Goal: Task Accomplishment & Management: Complete application form

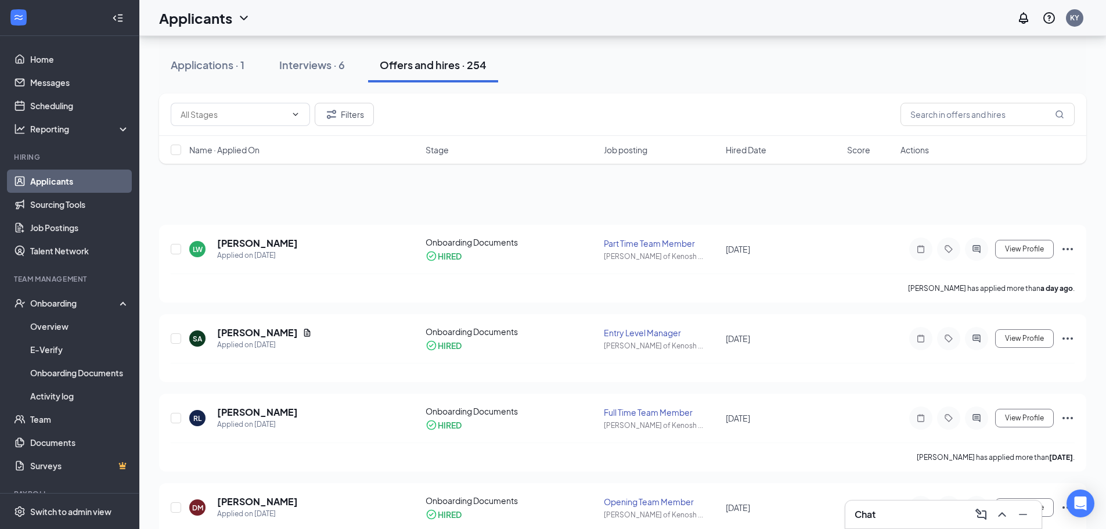
scroll to position [1567, 0]
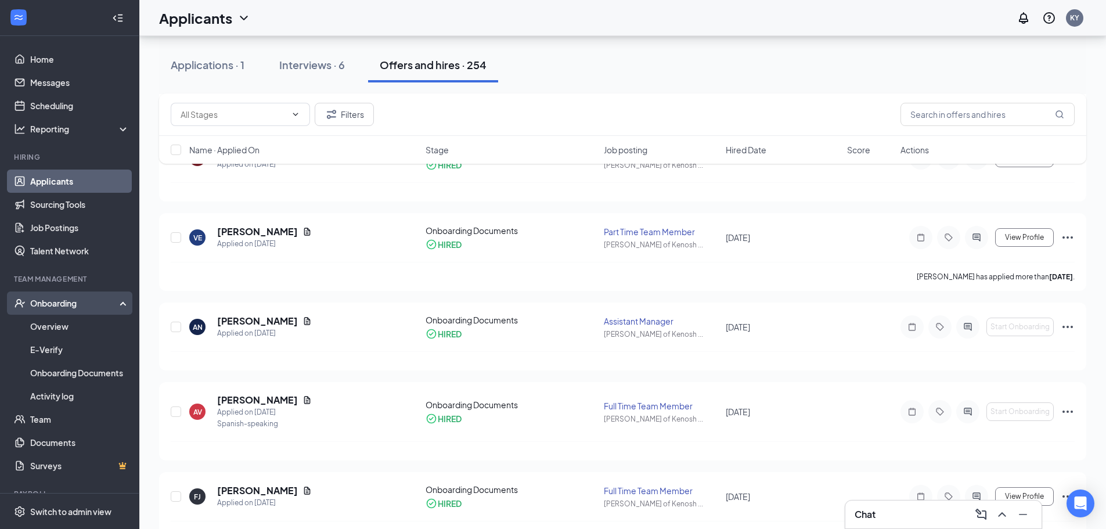
click at [67, 301] on div "Onboarding" at bounding box center [74, 303] width 89 height 12
click at [58, 303] on div "Onboarding" at bounding box center [74, 303] width 89 height 12
click at [45, 325] on link "Overview" at bounding box center [79, 326] width 99 height 23
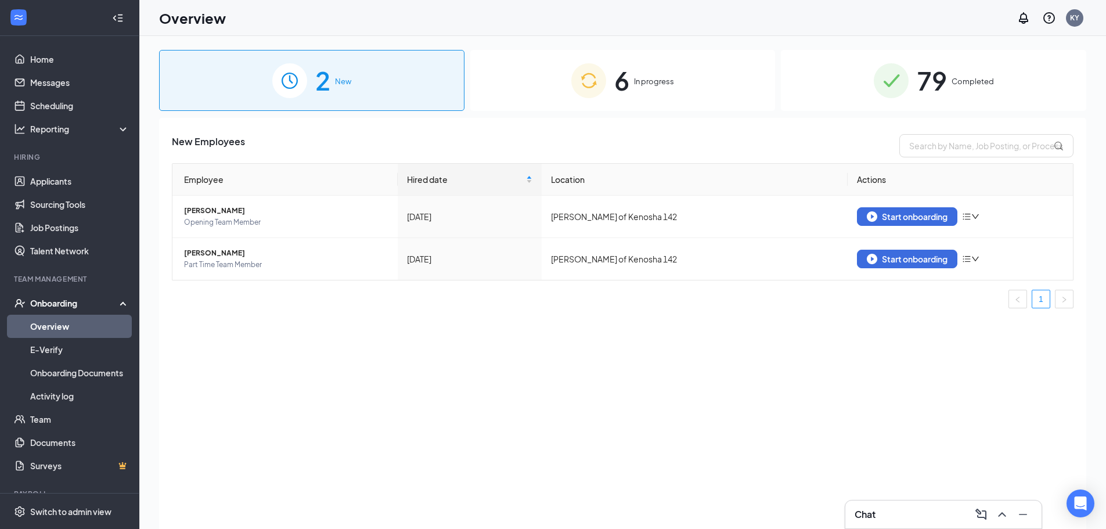
click at [644, 78] on span "In progress" at bounding box center [654, 81] width 40 height 12
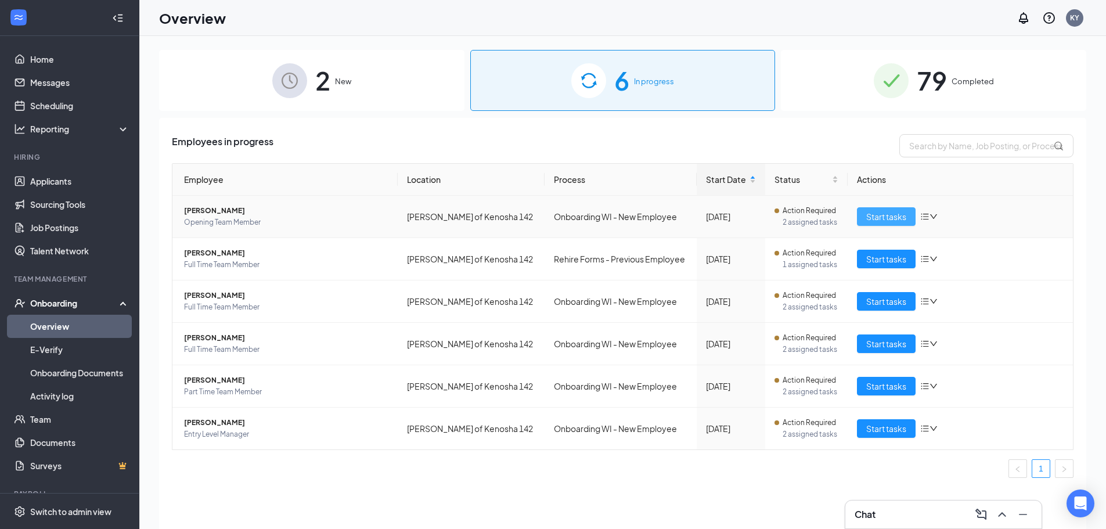
click at [894, 218] on span "Start tasks" at bounding box center [886, 216] width 40 height 13
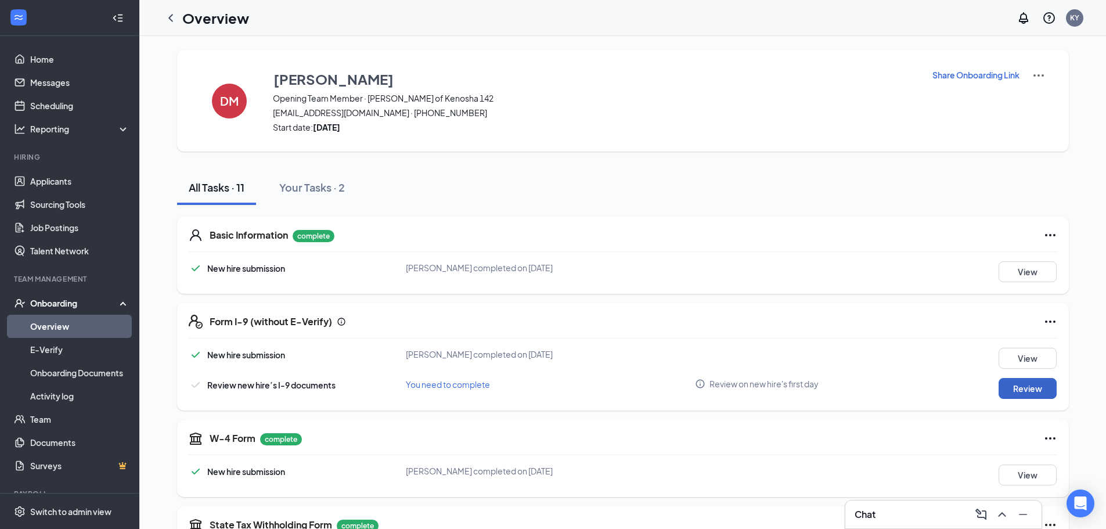
click at [1031, 391] on button "Review" at bounding box center [1027, 388] width 58 height 21
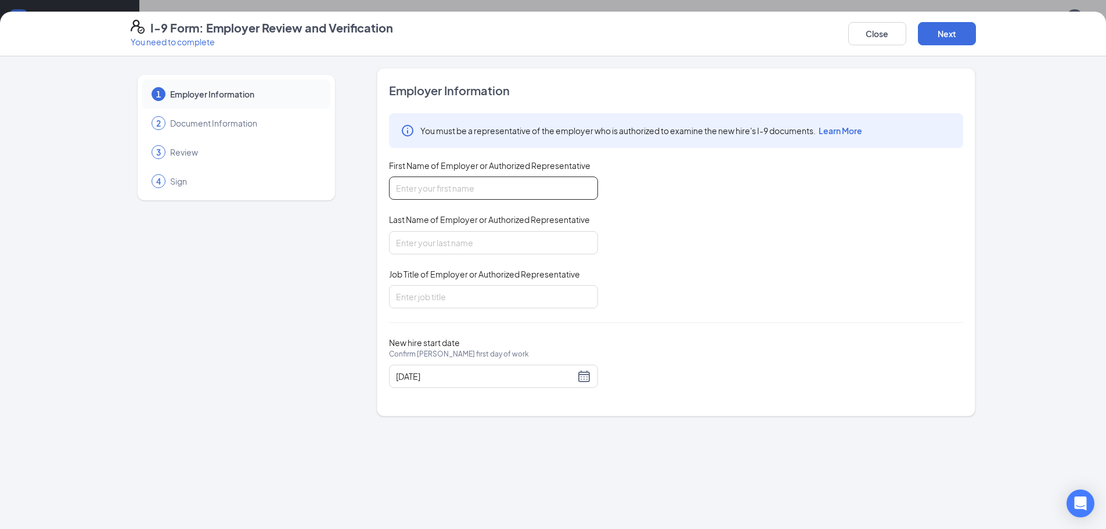
click at [438, 189] on input "First Name of Employer or Authorized Representative" at bounding box center [493, 187] width 209 height 23
type input "[PERSON_NAME]"
click at [414, 242] on input "Last Name of Employer or Authorized Representative" at bounding box center [493, 242] width 209 height 23
type input "[PERSON_NAME]"
click at [448, 297] on input "Job Title of Employer or Authorized Representative" at bounding box center [493, 296] width 209 height 23
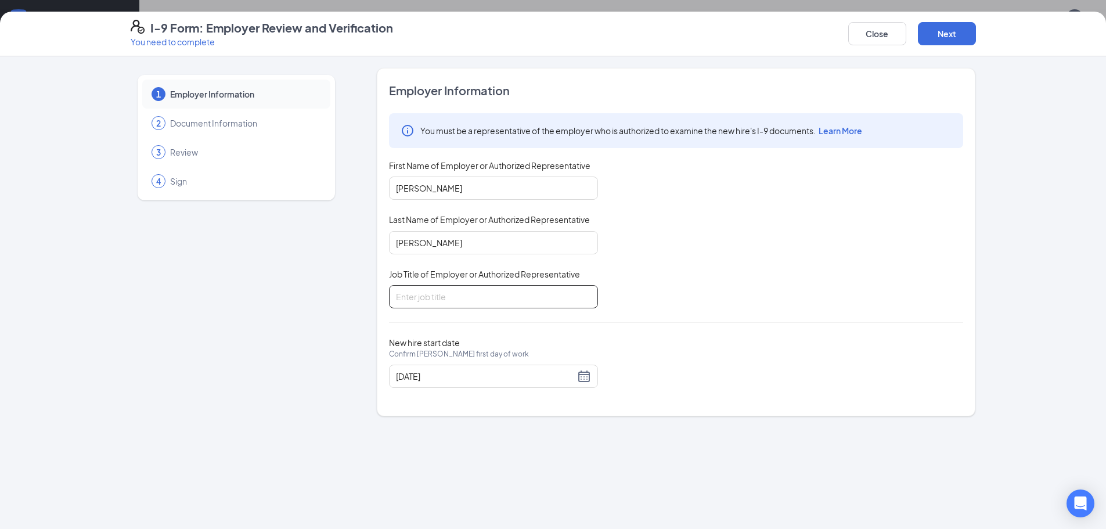
type input "2nd Assistant"
click at [932, 31] on button "Next" at bounding box center [947, 33] width 58 height 23
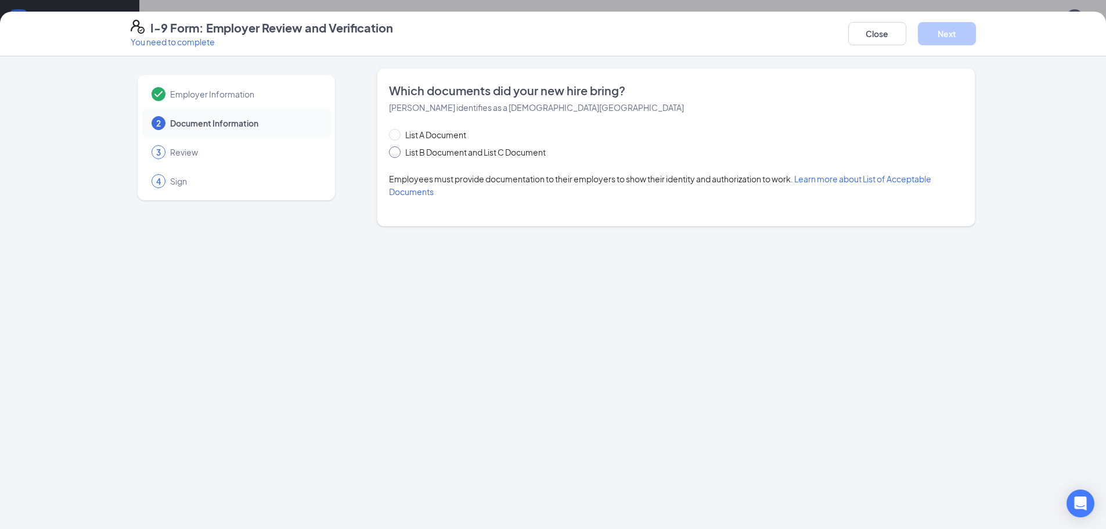
click at [394, 152] on input "List B Document and List C Document" at bounding box center [393, 150] width 8 height 8
radio input "true"
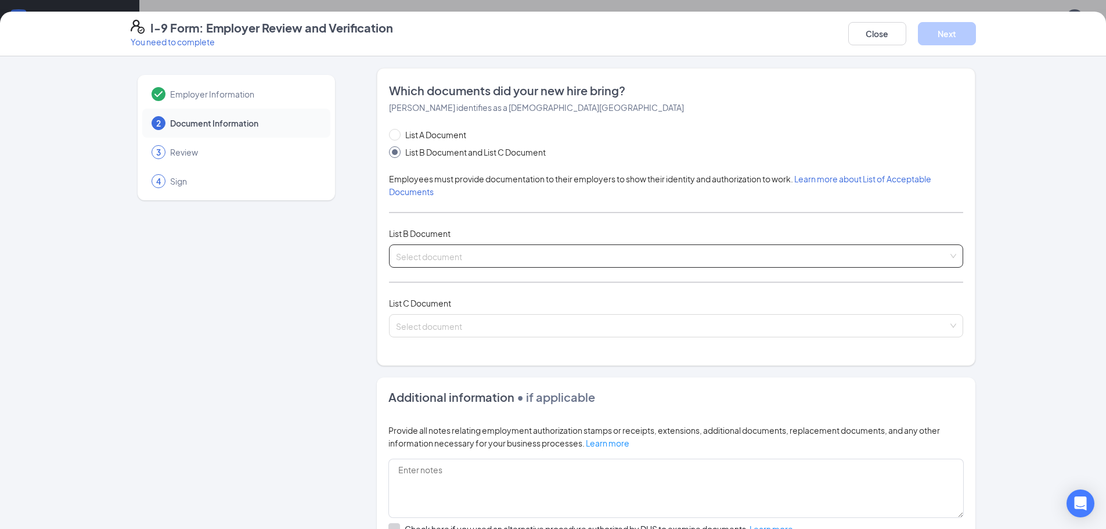
click at [419, 259] on input "search" at bounding box center [672, 253] width 552 height 17
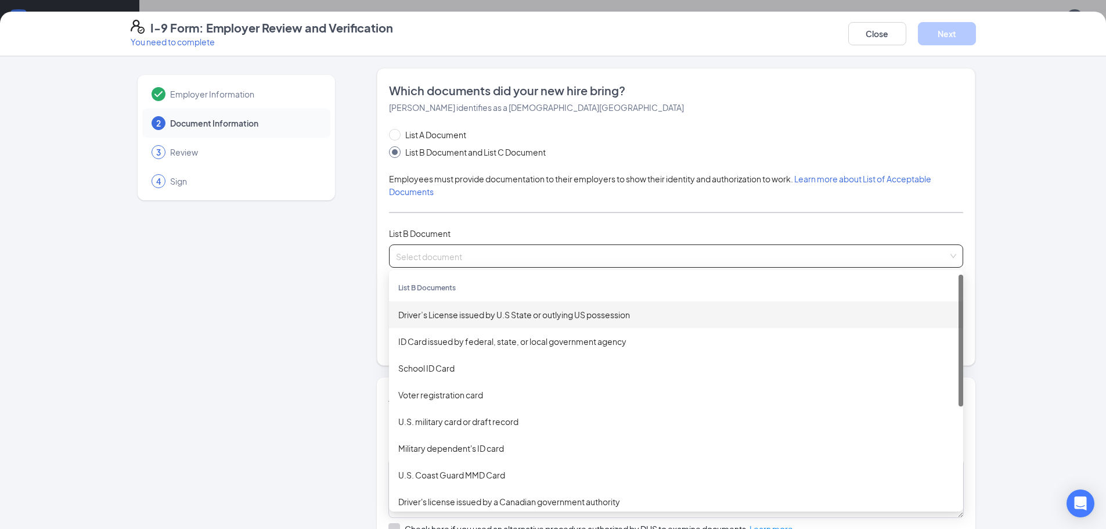
click at [461, 316] on div "Driver’s License issued by U.S State or outlying US possession" at bounding box center [675, 314] width 555 height 13
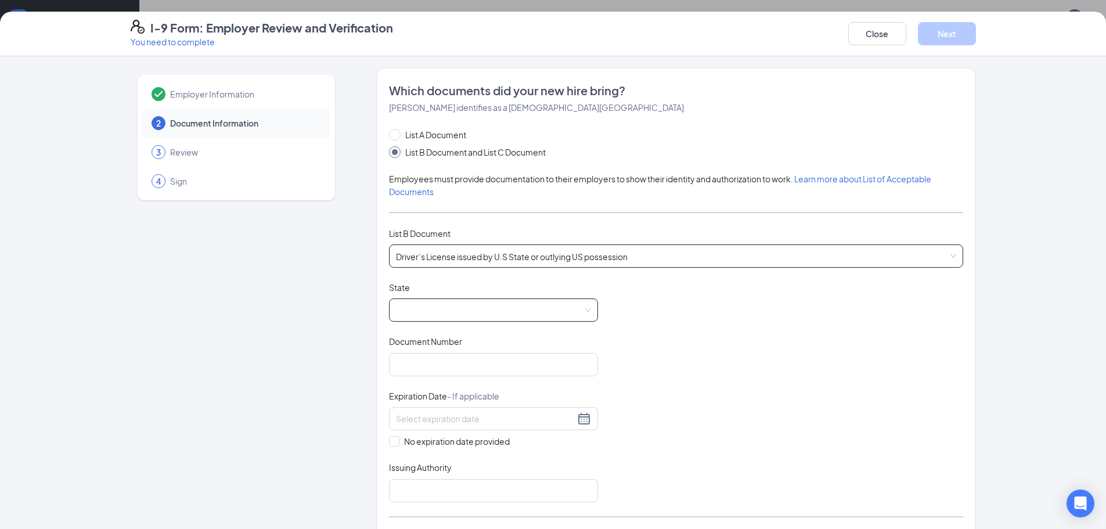
click at [429, 312] on span at bounding box center [493, 310] width 195 height 22
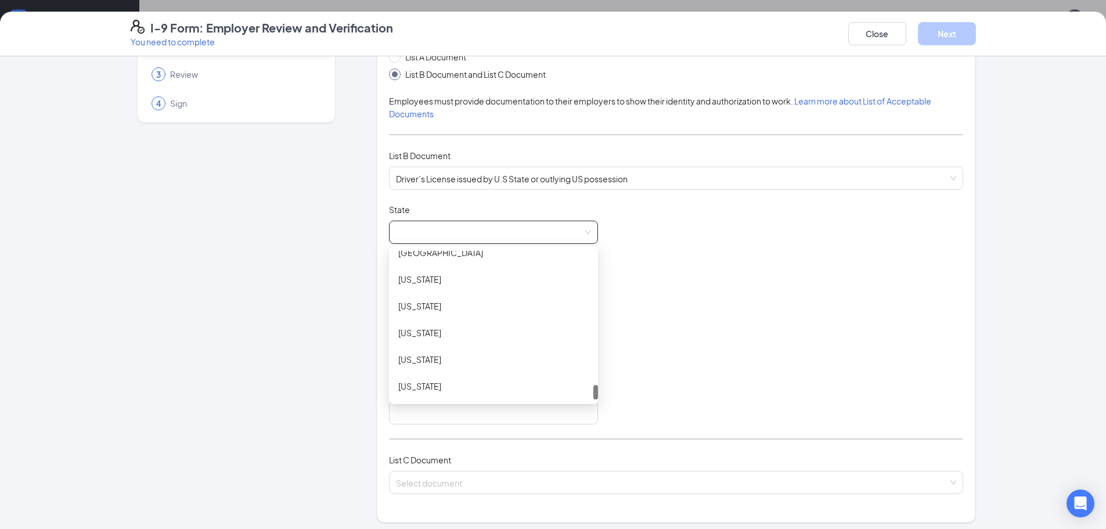
scroll to position [348, 0]
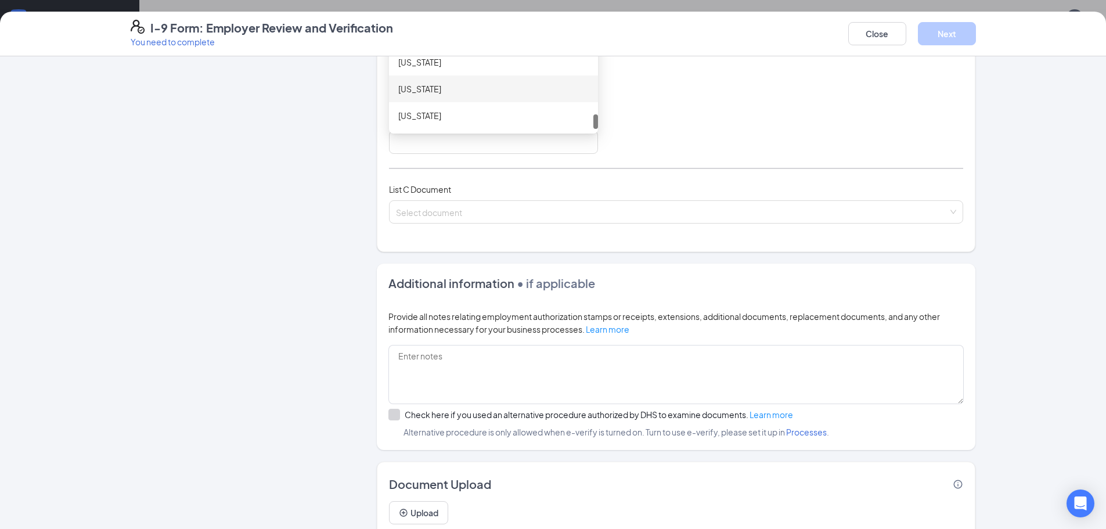
click at [401, 89] on div "[US_STATE]" at bounding box center [493, 88] width 190 height 13
click at [414, 145] on input "Issuing Authority" at bounding box center [493, 142] width 209 height 23
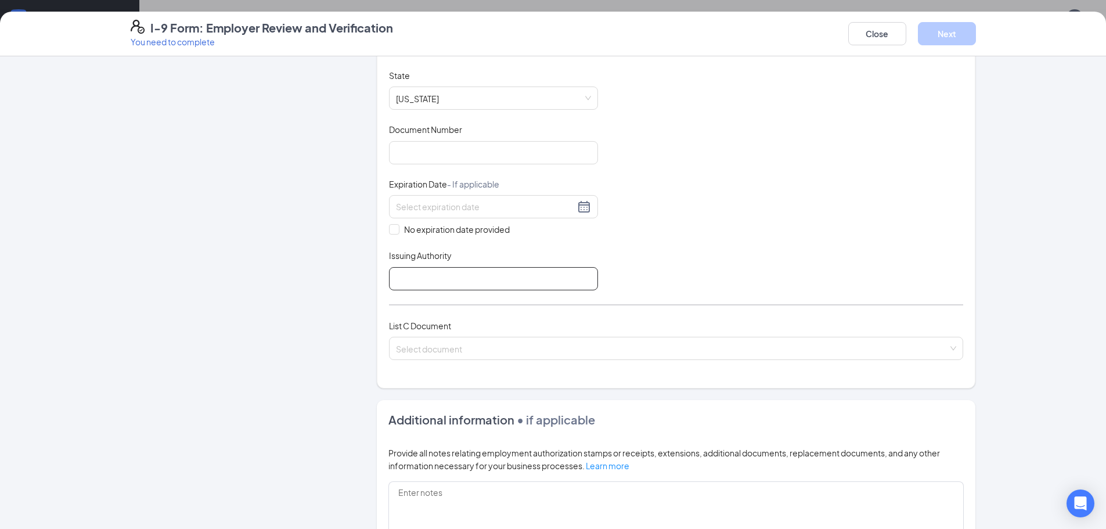
scroll to position [232, 0]
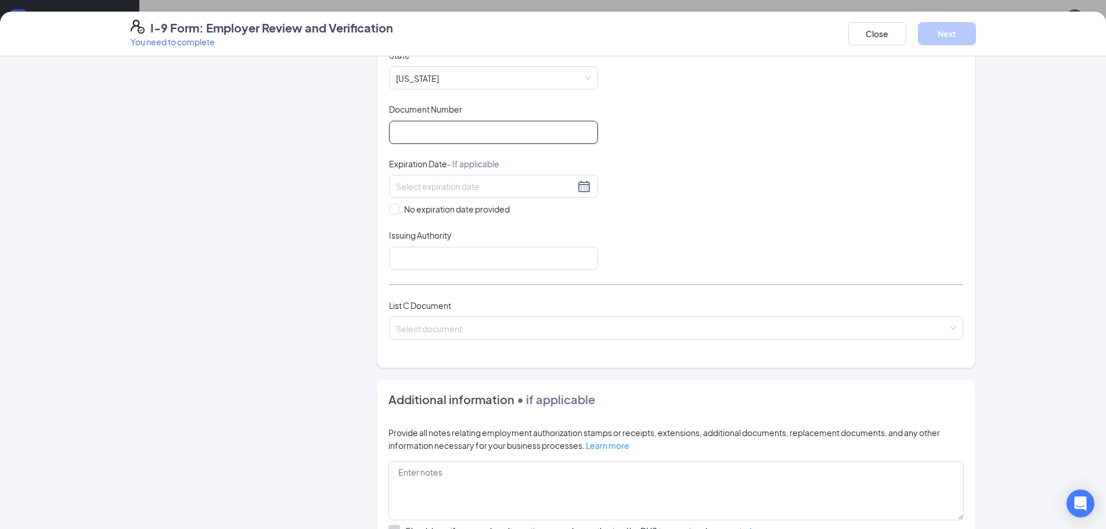
click at [403, 136] on input "Document Number" at bounding box center [493, 132] width 209 height 23
type input "M2341700645508"
click at [412, 187] on input at bounding box center [485, 186] width 179 height 13
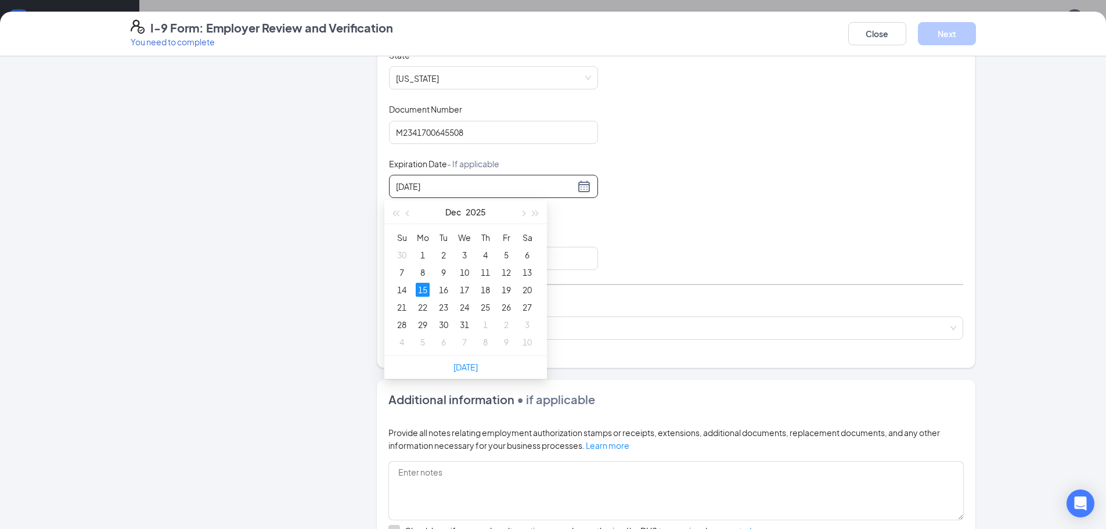
type input "[DATE]"
click at [351, 283] on div "Employer Information 2 Document Information 3 Review 4 Sign Which documents did…" at bounding box center [553, 256] width 845 height 840
click at [435, 186] on input at bounding box center [485, 186] width 179 height 13
type input "[DATE]"
click at [419, 287] on div "15" at bounding box center [423, 290] width 14 height 14
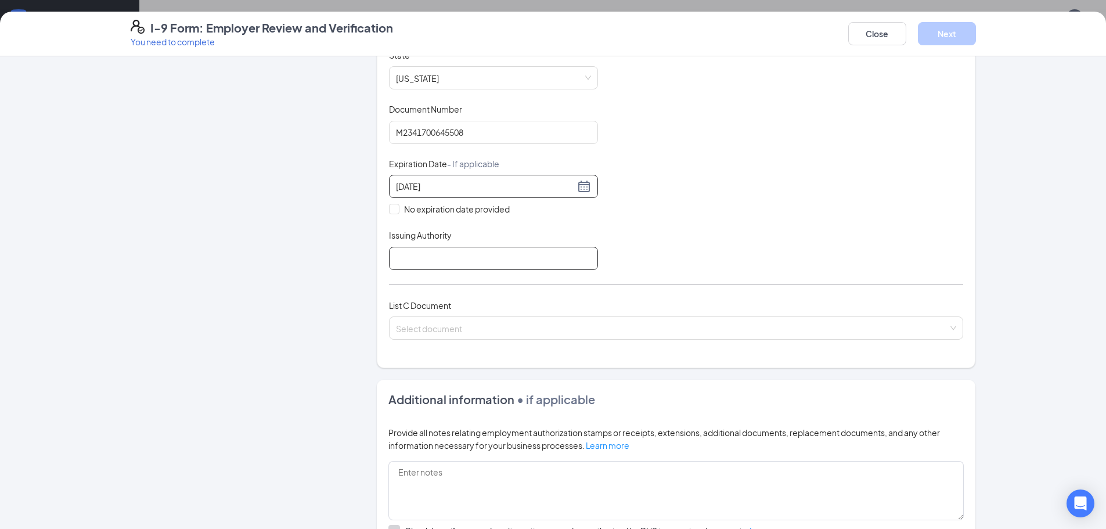
click at [429, 257] on input "Issuing Authority" at bounding box center [493, 258] width 209 height 23
type input "[US_STATE]"
click at [425, 328] on input "search" at bounding box center [672, 325] width 552 height 17
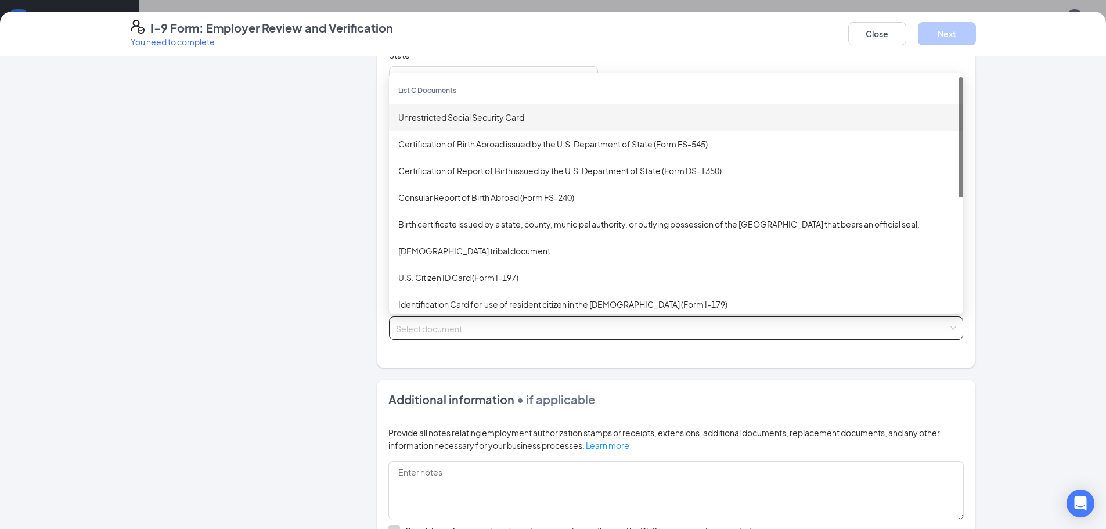
click at [452, 118] on div "Unrestricted Social Security Card" at bounding box center [675, 117] width 555 height 13
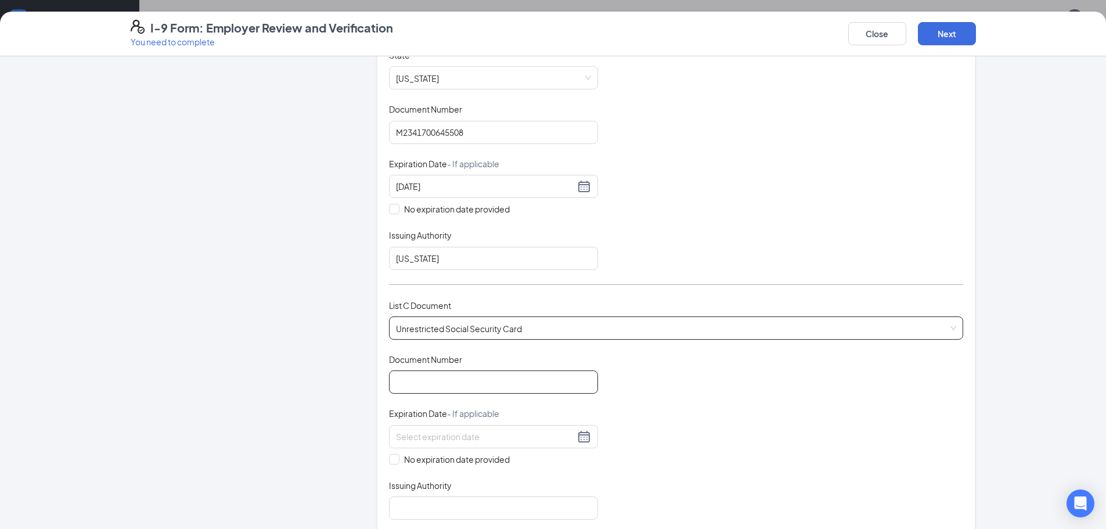
click at [427, 385] on input "Document Number" at bounding box center [493, 381] width 209 height 23
type input "770563080"
click at [390, 462] on span at bounding box center [394, 459] width 10 height 10
click at [390, 462] on input "No expiration date provided" at bounding box center [393, 458] width 8 height 8
checkbox input "true"
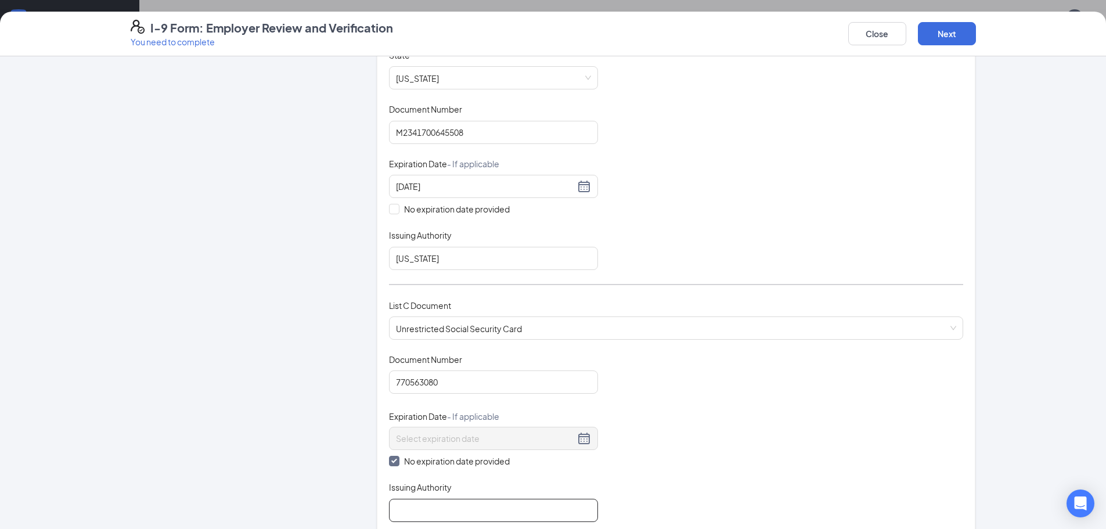
click at [427, 515] on input "Issuing Authority" at bounding box center [493, 510] width 209 height 23
type input "[GEOGRAPHIC_DATA]"
click at [952, 36] on button "Next" at bounding box center [947, 33] width 58 height 23
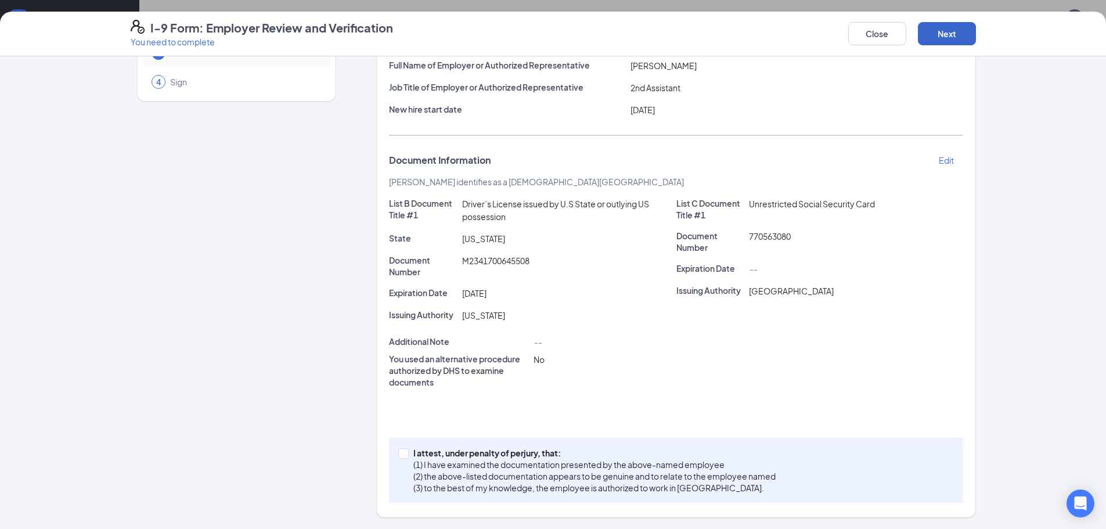
scroll to position [99, 0]
click at [953, 35] on button "Next" at bounding box center [947, 33] width 58 height 23
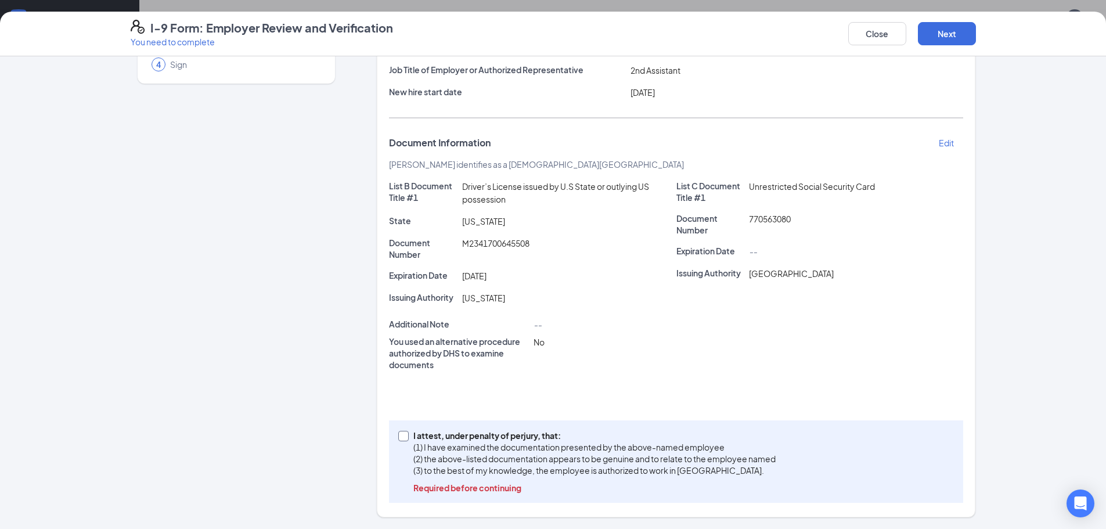
click at [401, 435] on input "I attest, under penalty of [PERSON_NAME], that: (1) I have examined the documen…" at bounding box center [402, 435] width 8 height 8
checkbox input "true"
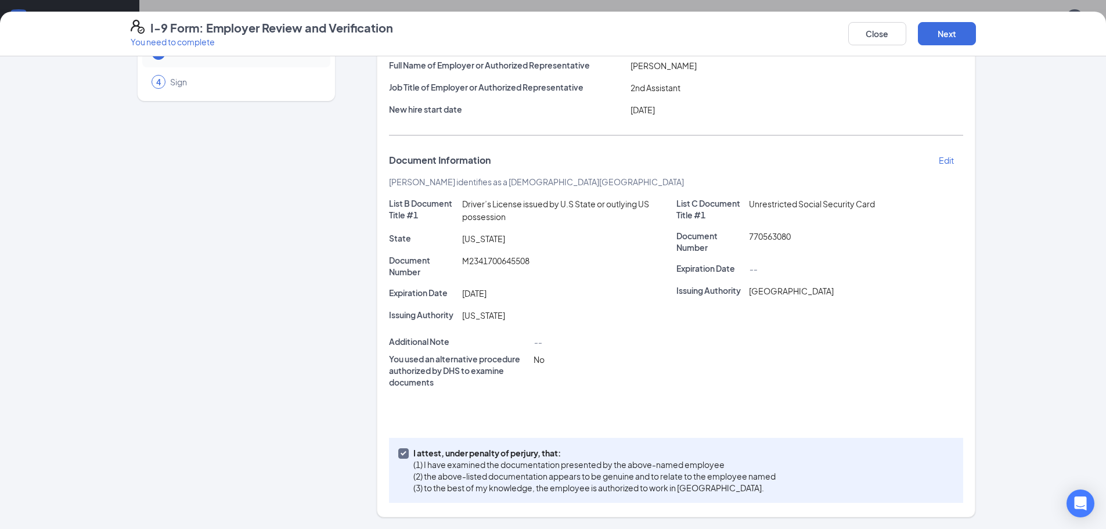
scroll to position [99, 0]
click at [942, 39] on button "Next" at bounding box center [947, 33] width 58 height 23
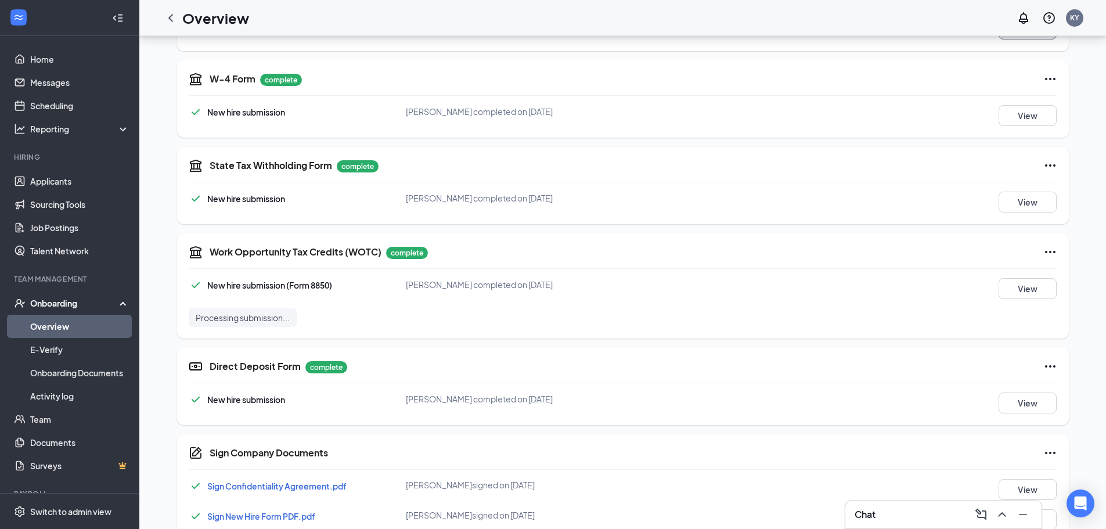
scroll to position [446, 0]
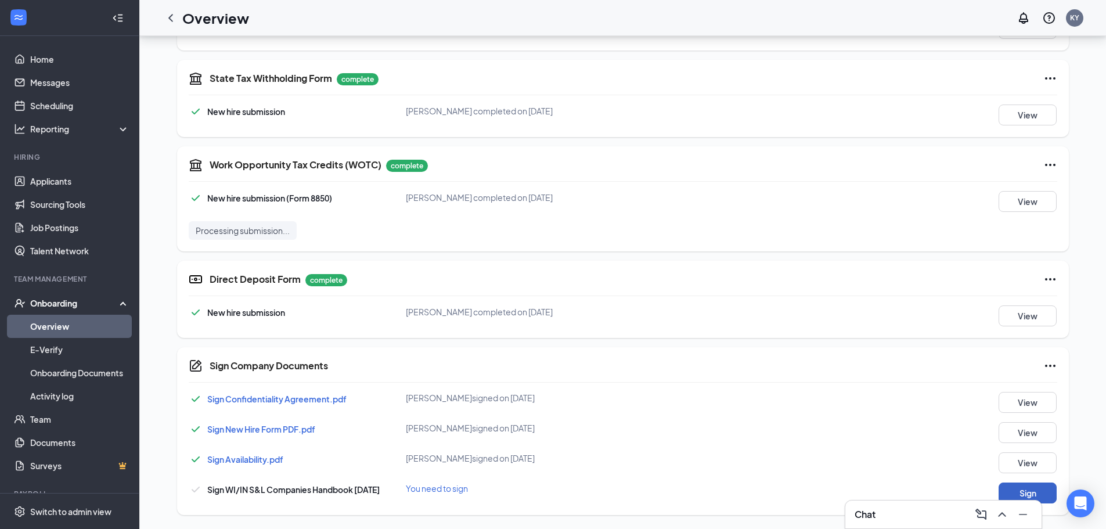
click at [1041, 492] on button "Sign" at bounding box center [1027, 492] width 58 height 21
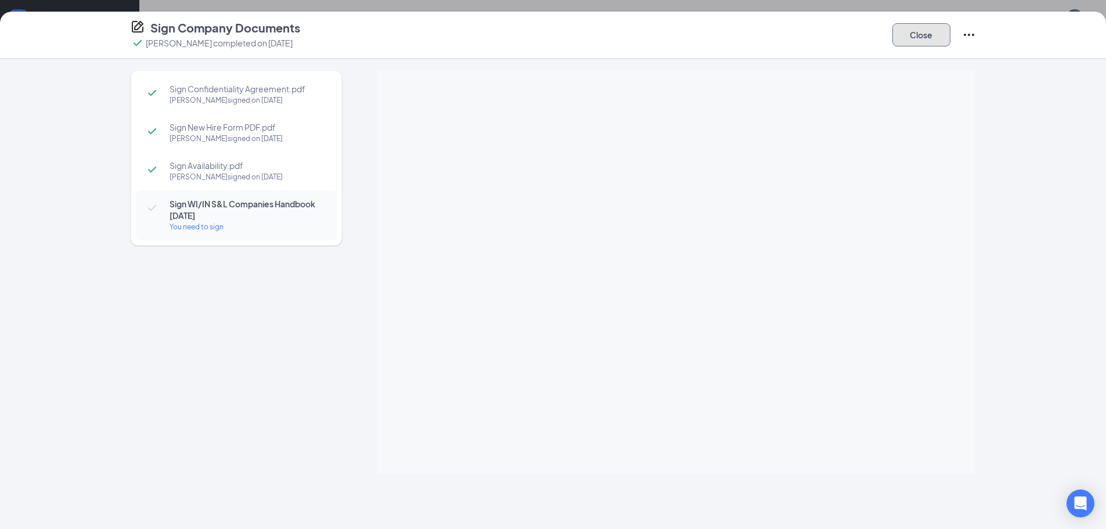
click at [912, 38] on button "Close" at bounding box center [921, 34] width 58 height 23
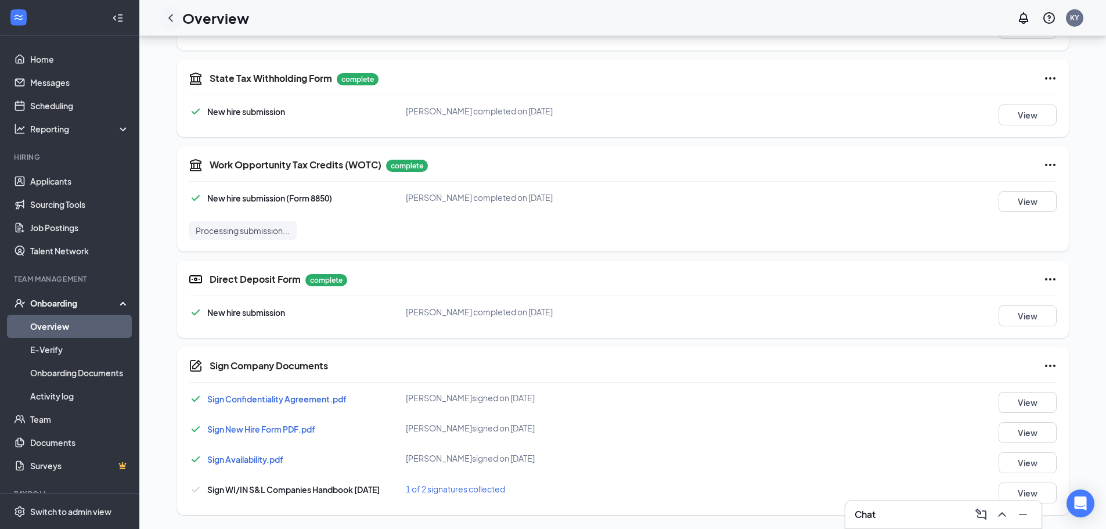
click at [168, 19] on icon "ChevronLeft" at bounding box center [171, 18] width 14 height 14
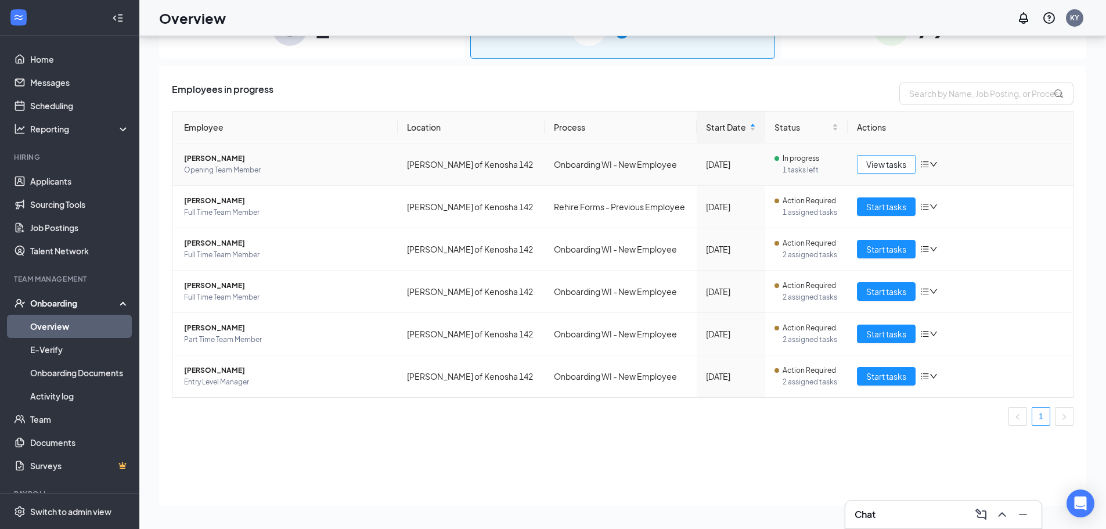
click at [887, 167] on span "View tasks" at bounding box center [886, 164] width 40 height 13
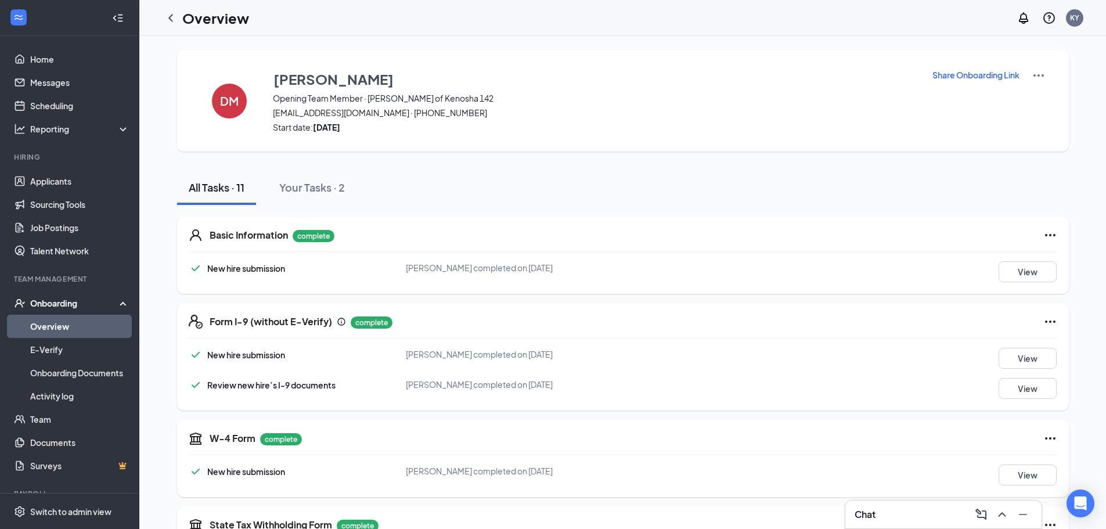
click at [169, 16] on icon "ChevronLeft" at bounding box center [171, 18] width 14 height 14
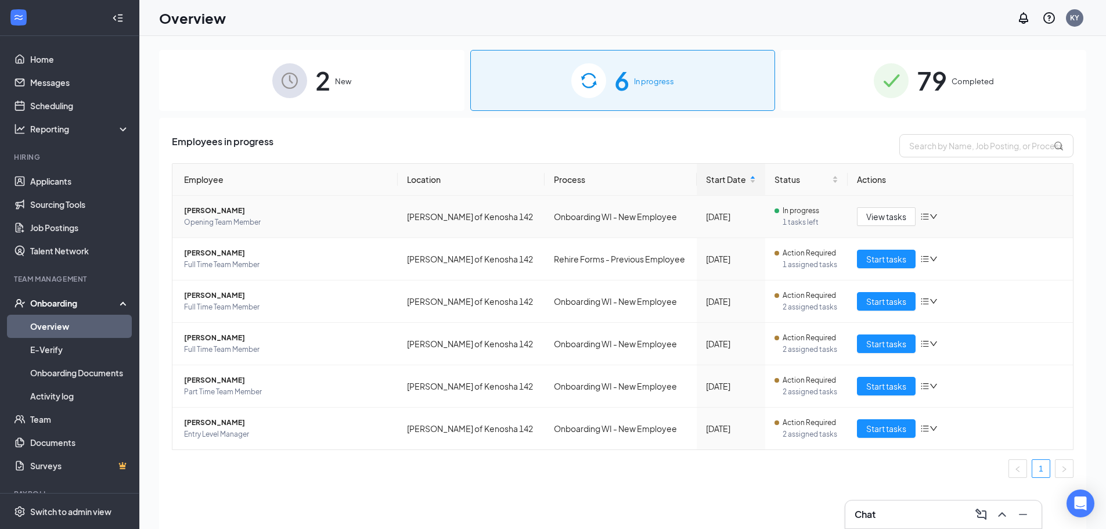
click at [934, 214] on icon "down" at bounding box center [933, 216] width 8 height 8
click at [866, 216] on span "View tasks" at bounding box center [886, 216] width 40 height 13
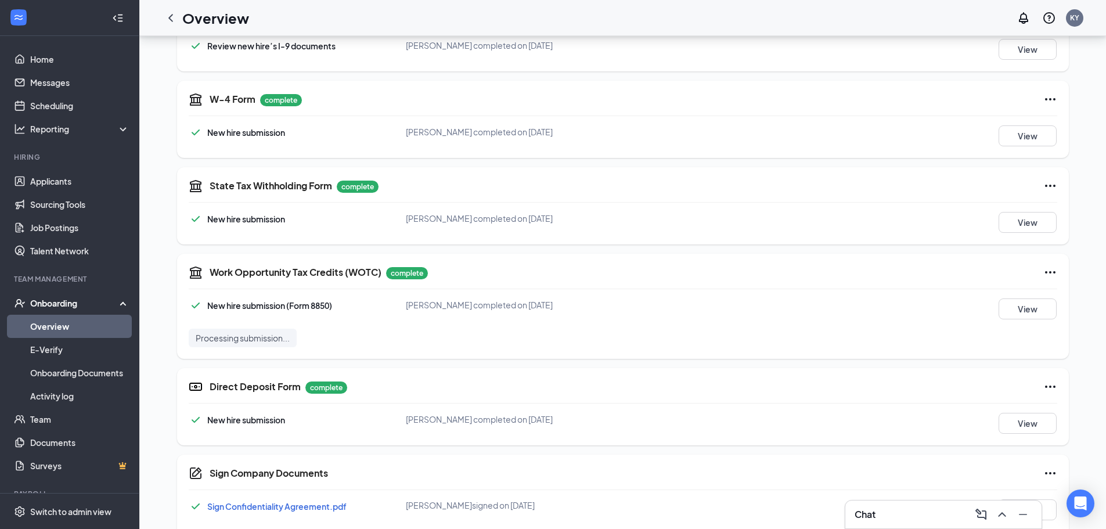
scroll to position [446, 0]
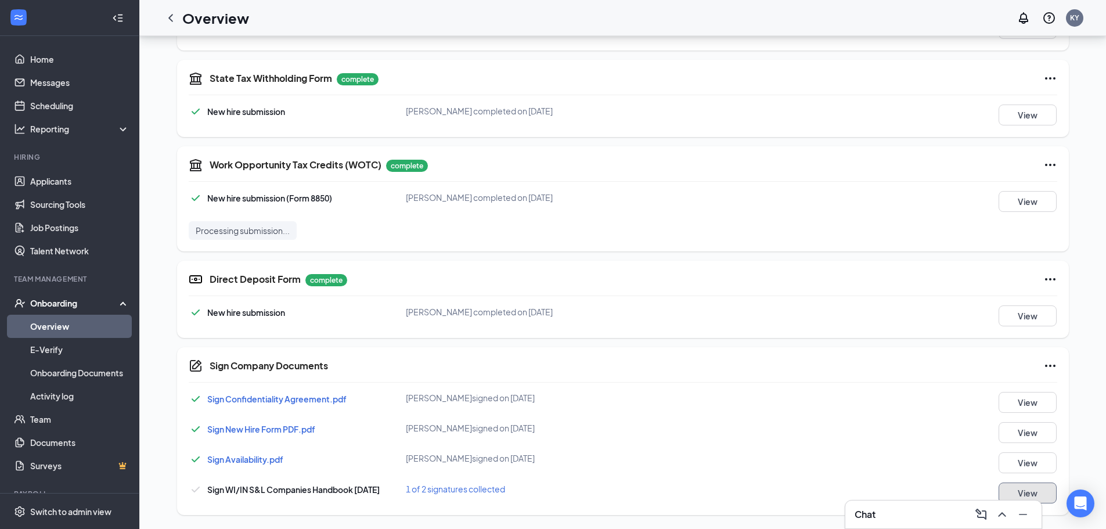
click at [1039, 495] on button "View" at bounding box center [1027, 492] width 58 height 21
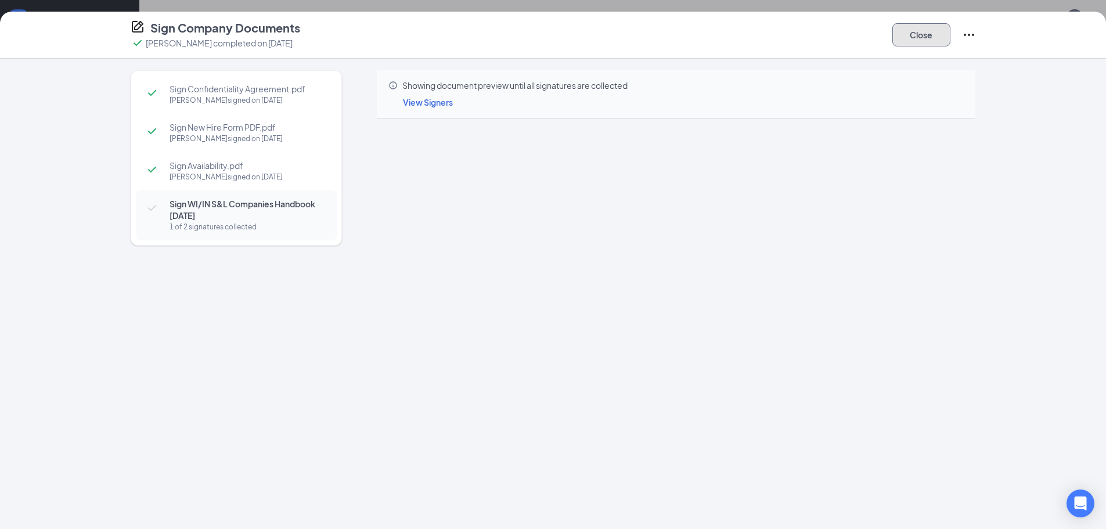
click at [923, 34] on button "Close" at bounding box center [921, 34] width 58 height 23
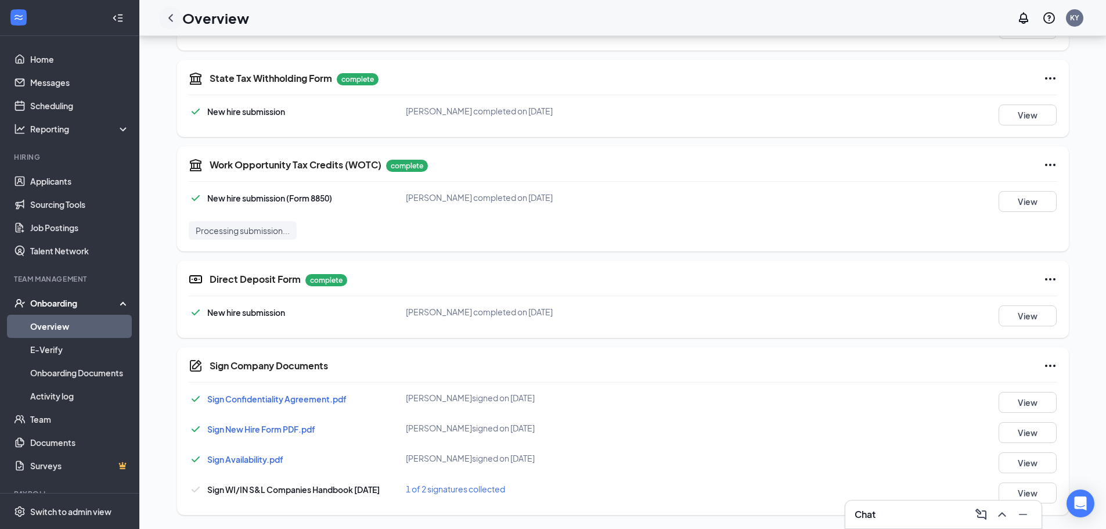
click at [169, 17] on icon "ChevronLeft" at bounding box center [170, 18] width 5 height 8
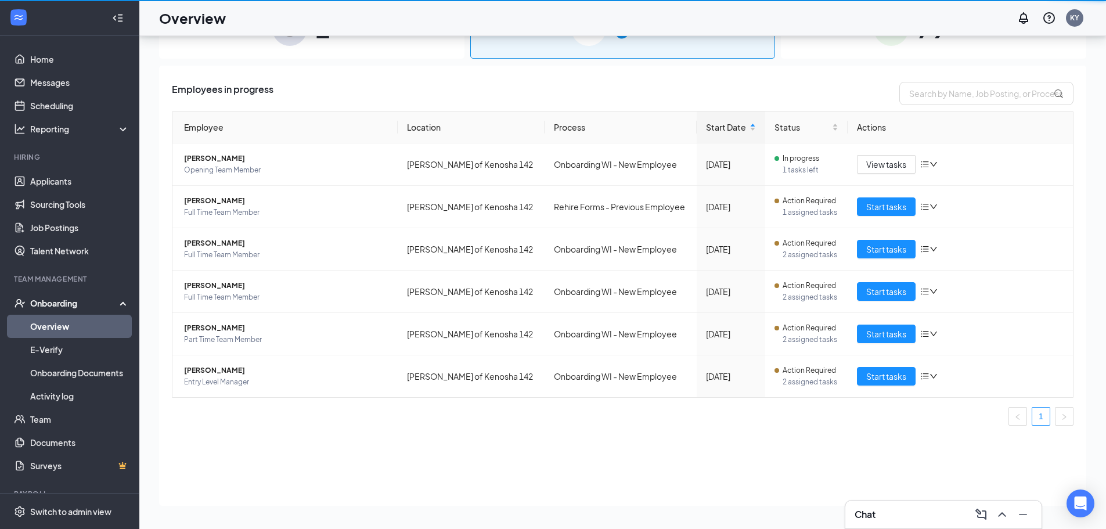
scroll to position [52, 0]
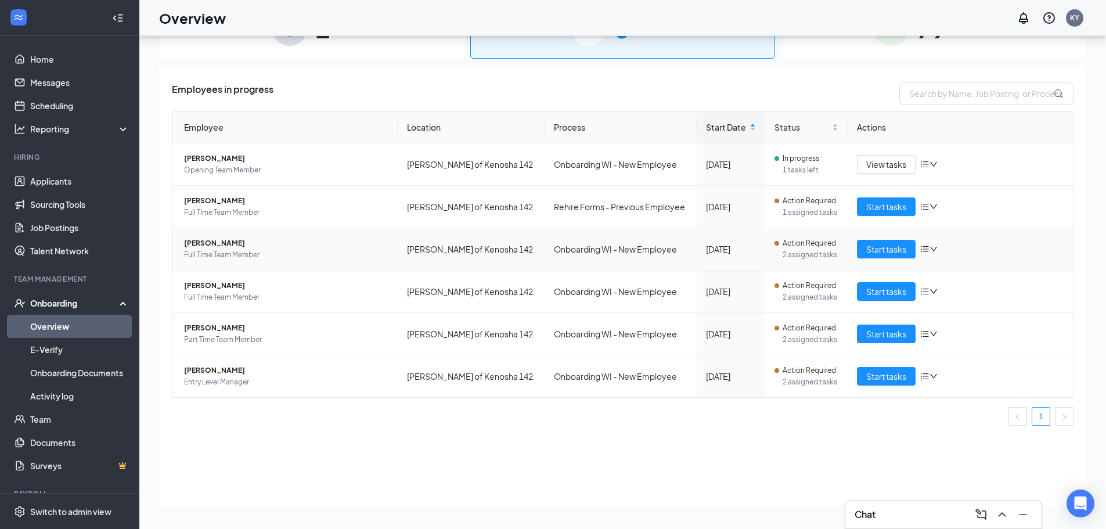
click at [225, 251] on span "Full Time Team Member" at bounding box center [286, 255] width 204 height 12
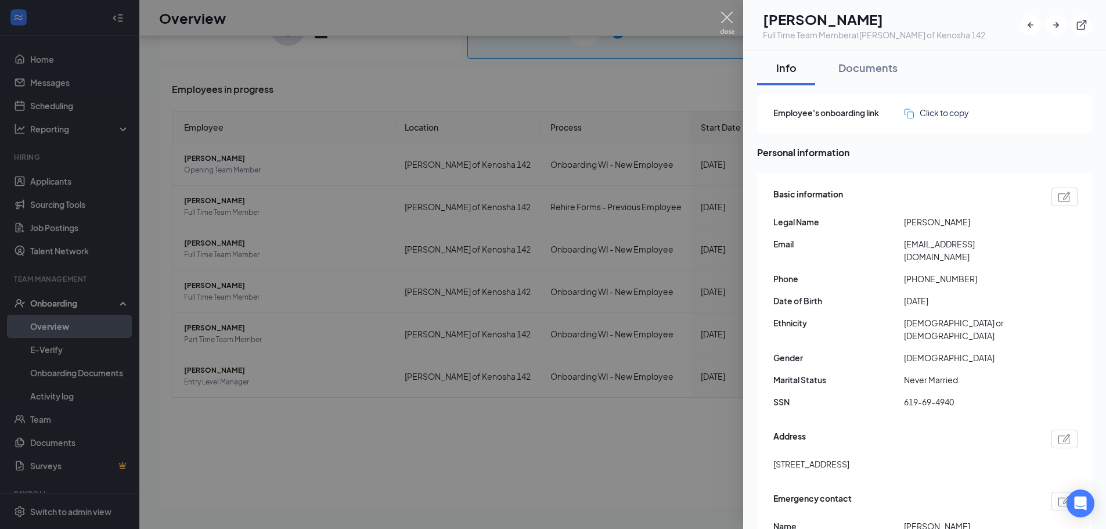
click at [730, 16] on img at bounding box center [727, 23] width 15 height 23
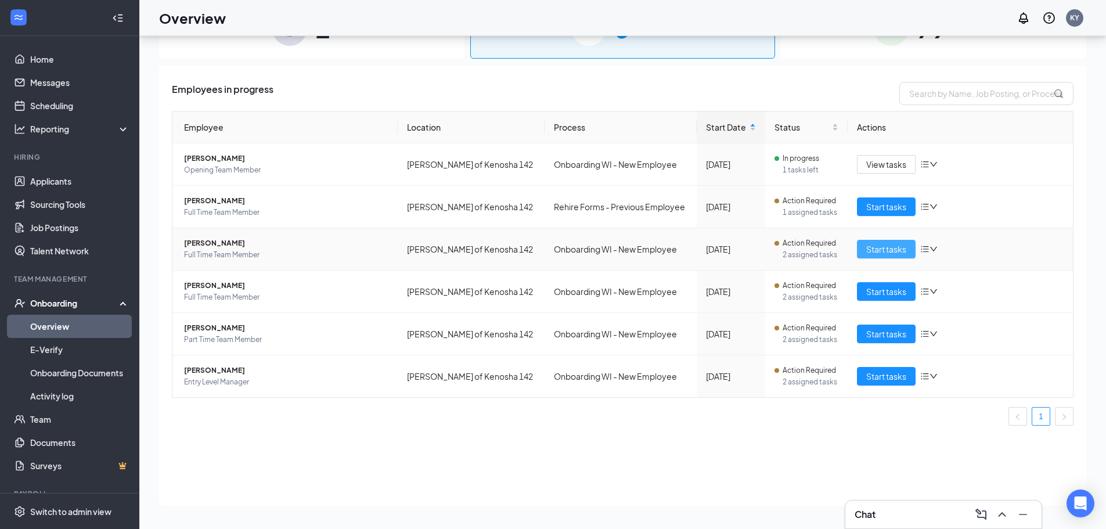
click at [881, 251] on span "Start tasks" at bounding box center [886, 249] width 40 height 13
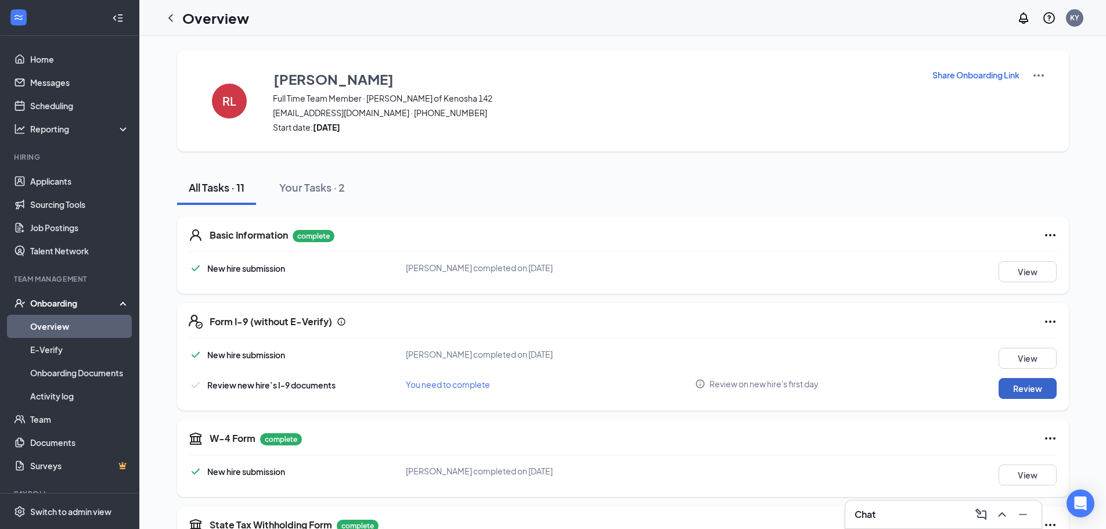
click at [1014, 389] on button "Review" at bounding box center [1027, 388] width 58 height 21
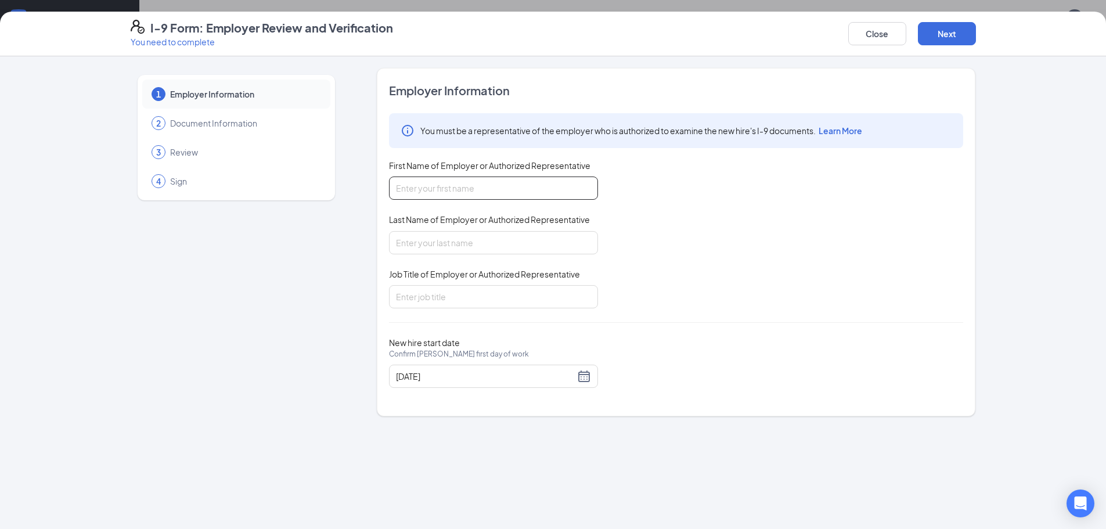
click at [417, 183] on input "First Name of Employer or Authorized Representative" at bounding box center [493, 187] width 209 height 23
type input "[PERSON_NAME]"
click at [429, 244] on input "Last Name of Employer or Authorized Representative" at bounding box center [493, 242] width 209 height 23
type input "[PERSON_NAME]"
click at [435, 302] on input "Job Title of Employer or Authorized Representative" at bounding box center [493, 296] width 209 height 23
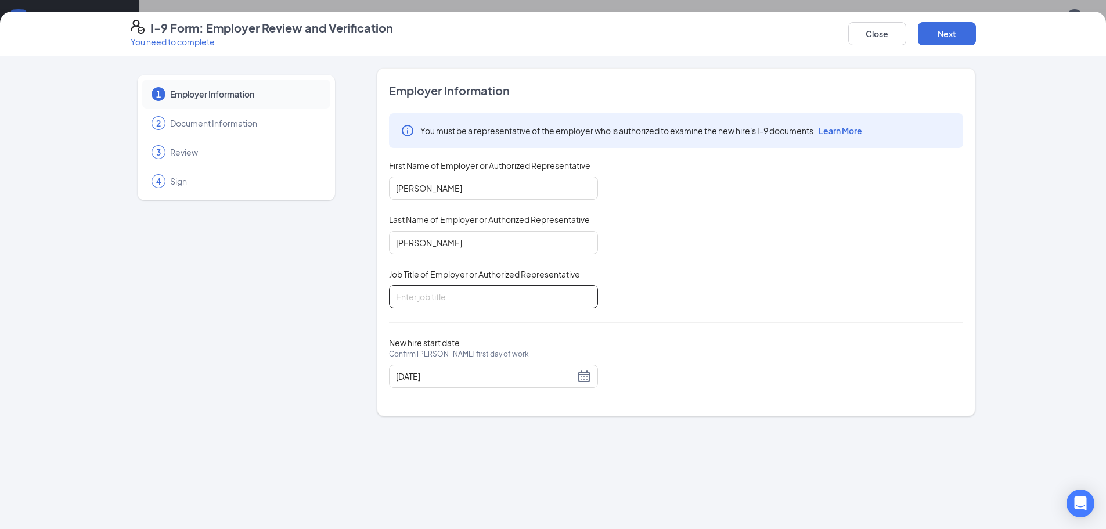
type input "2nd Assistant"
click at [947, 32] on button "Next" at bounding box center [947, 33] width 58 height 23
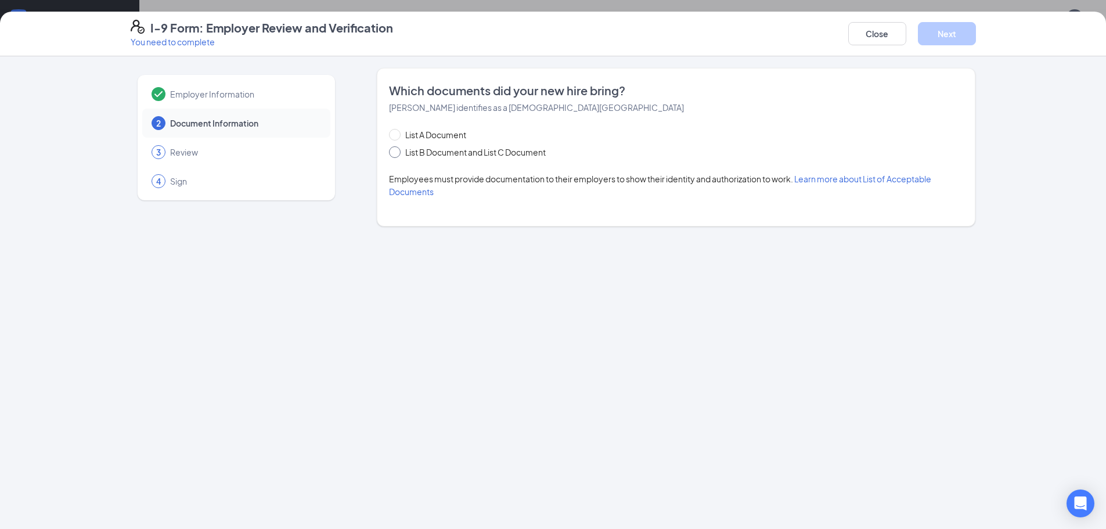
click at [399, 152] on span at bounding box center [395, 152] width 12 height 12
click at [397, 152] on input "List B Document and List C Document" at bounding box center [393, 150] width 8 height 8
radio input "true"
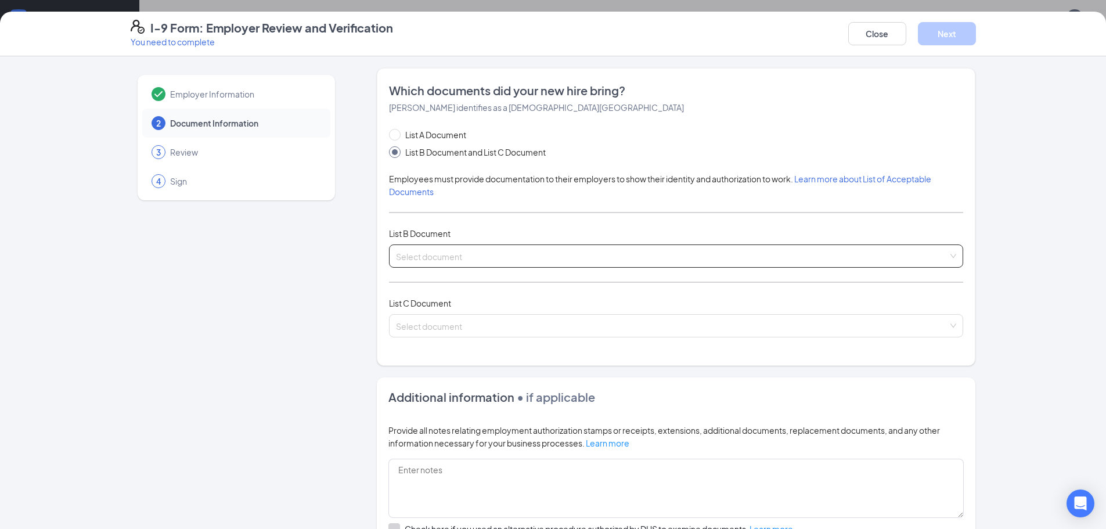
click at [430, 258] on input "search" at bounding box center [672, 253] width 552 height 17
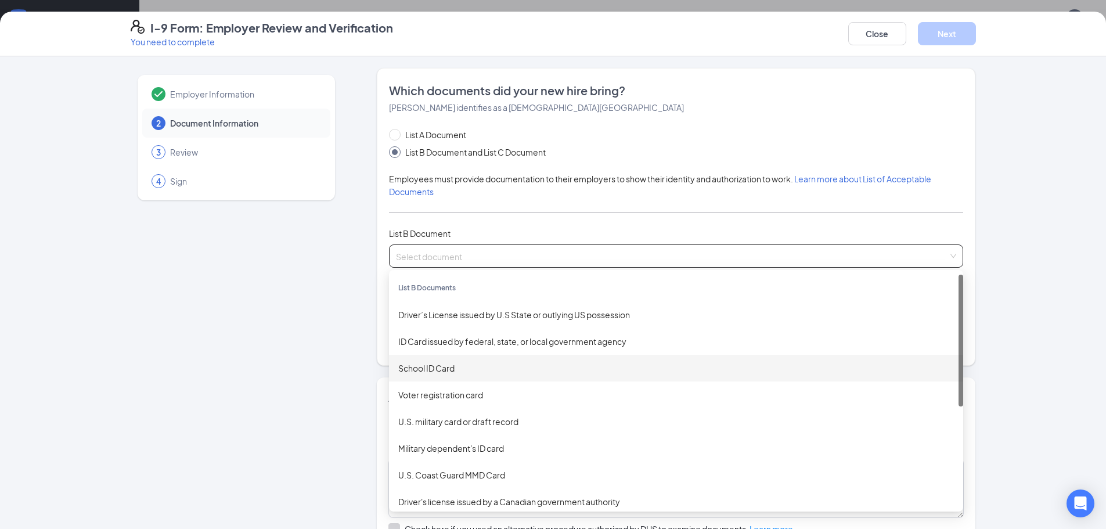
click at [441, 364] on div "School ID Card" at bounding box center [675, 368] width 555 height 13
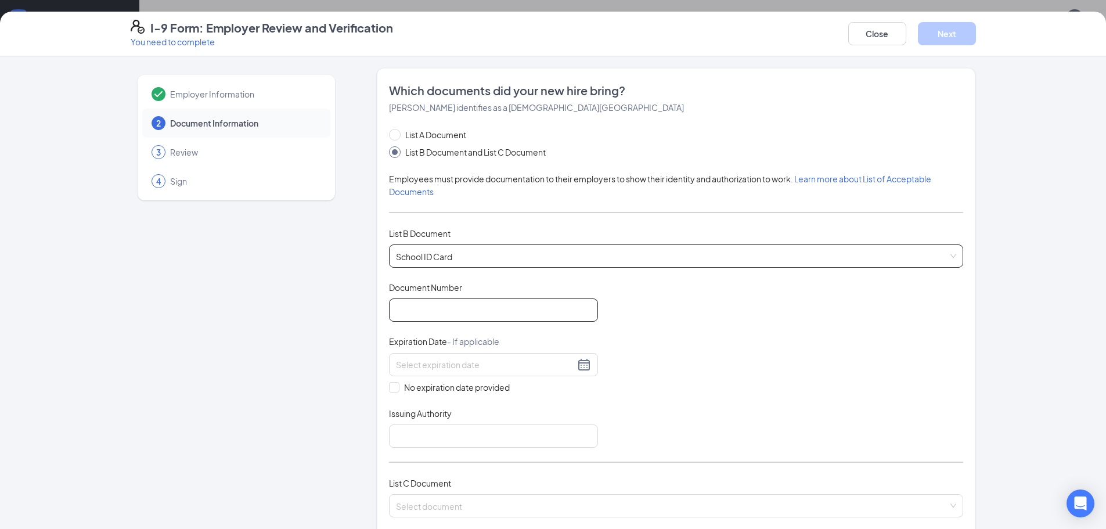
click at [427, 319] on input "Document Number" at bounding box center [493, 309] width 209 height 23
type input "2026107"
click at [389, 384] on input "No expiration date provided" at bounding box center [393, 386] width 8 height 8
checkbox input "true"
click at [428, 442] on input "Issuing Authority" at bounding box center [493, 438] width 209 height 23
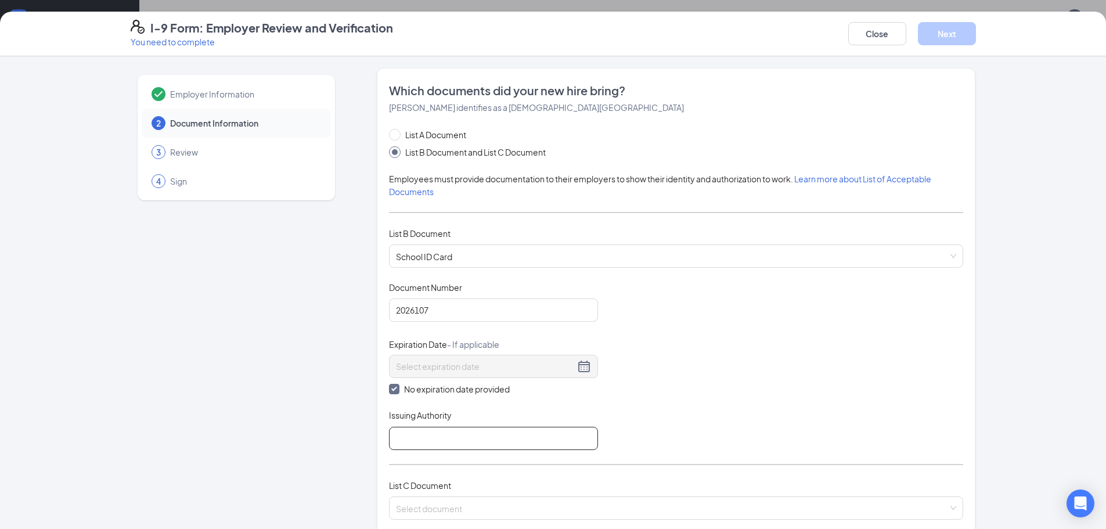
type input "KUSD"
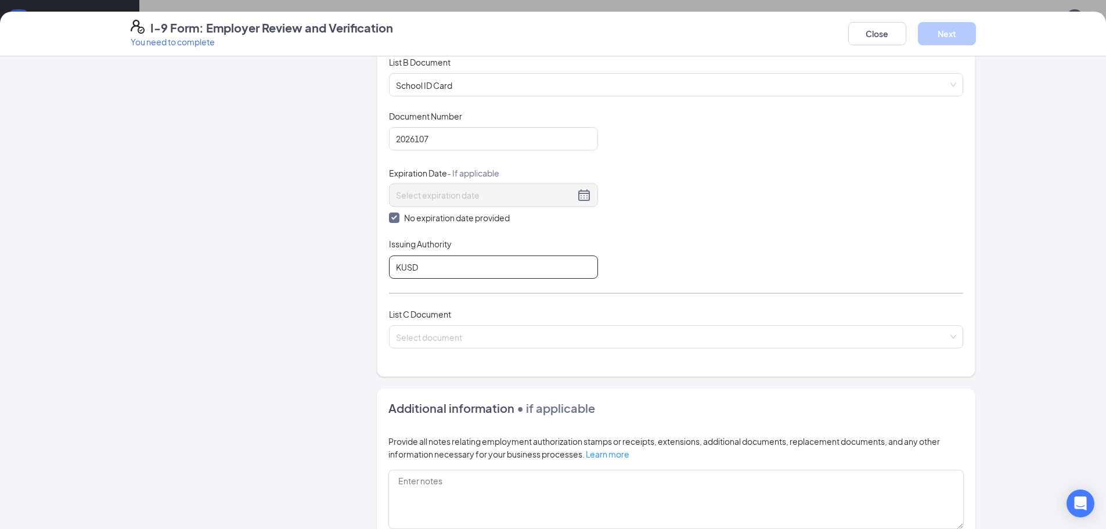
scroll to position [174, 0]
click at [406, 327] on input "search" at bounding box center [672, 331] width 552 height 17
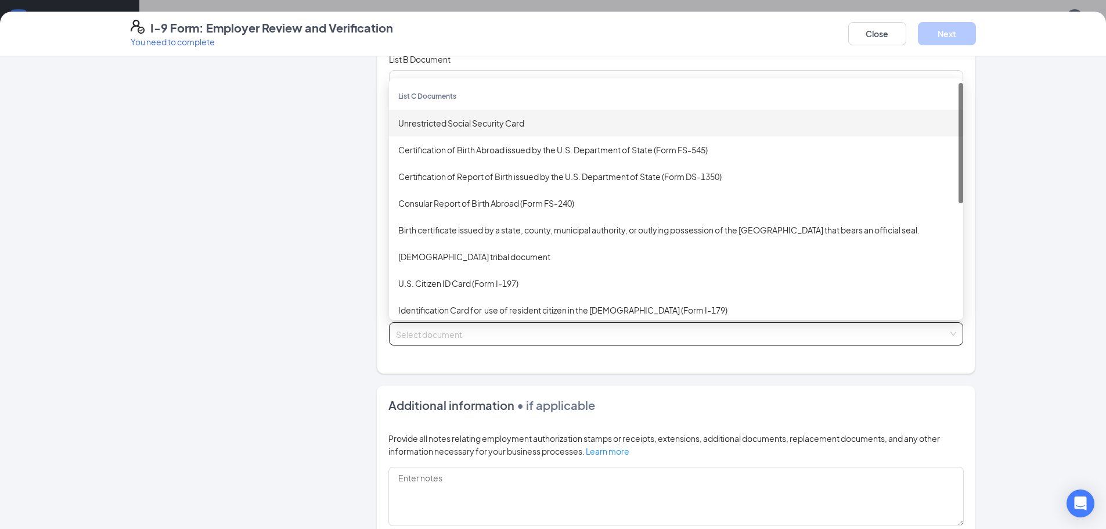
click at [428, 127] on div "Unrestricted Social Security Card" at bounding box center [675, 123] width 555 height 13
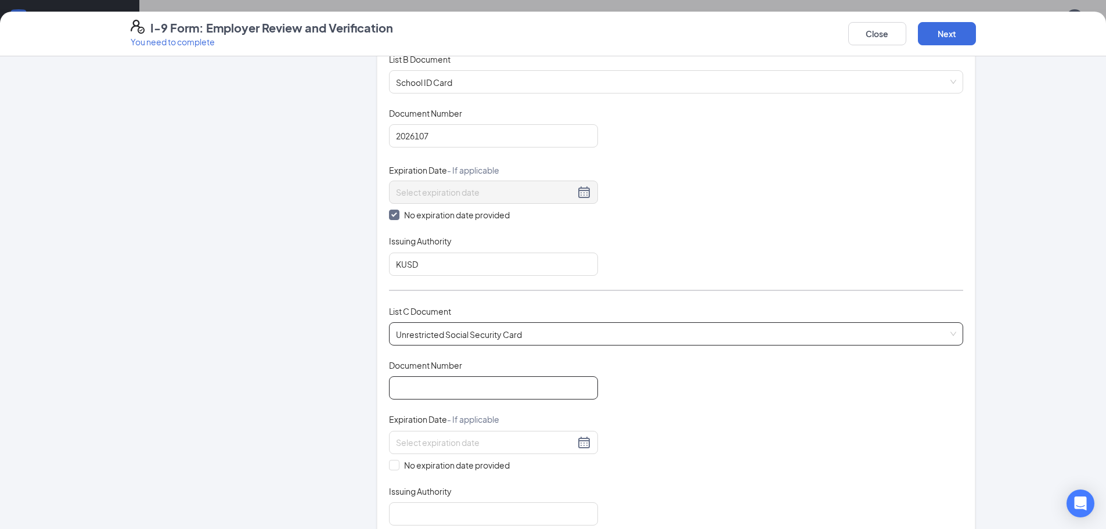
click at [445, 390] on input "Document Number" at bounding box center [493, 387] width 209 height 23
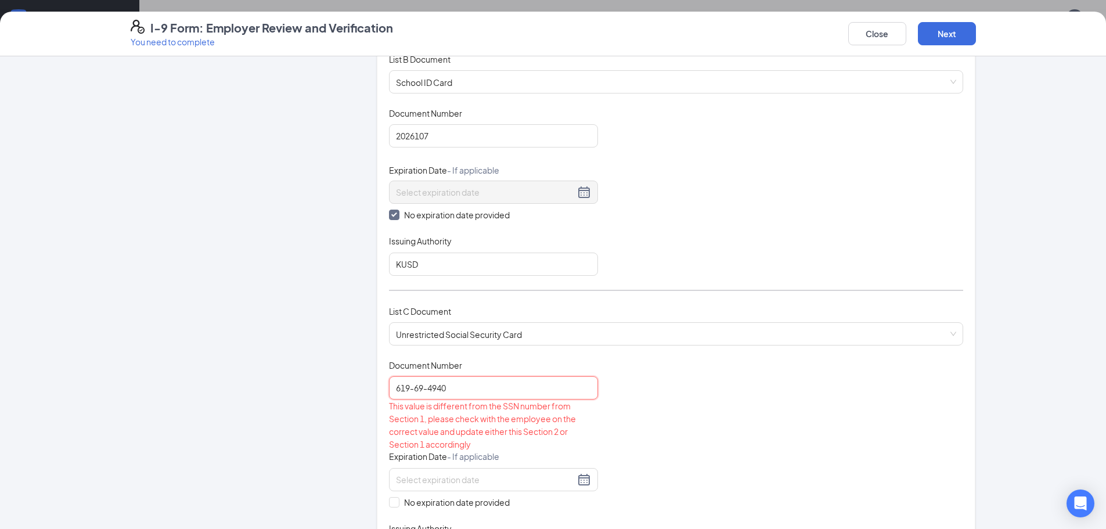
type input "619-69-4940"
click at [629, 416] on div "Document Title Unrestricted Social Security Card Document Number 619-69-4940 Th…" at bounding box center [676, 460] width 574 height 203
drag, startPoint x: 447, startPoint y: 389, endPoint x: 379, endPoint y: 384, distance: 68.1
click at [379, 384] on div "Which documents did your new hire bring? [PERSON_NAME] identifies as a [DEMOGRA…" at bounding box center [676, 242] width 598 height 697
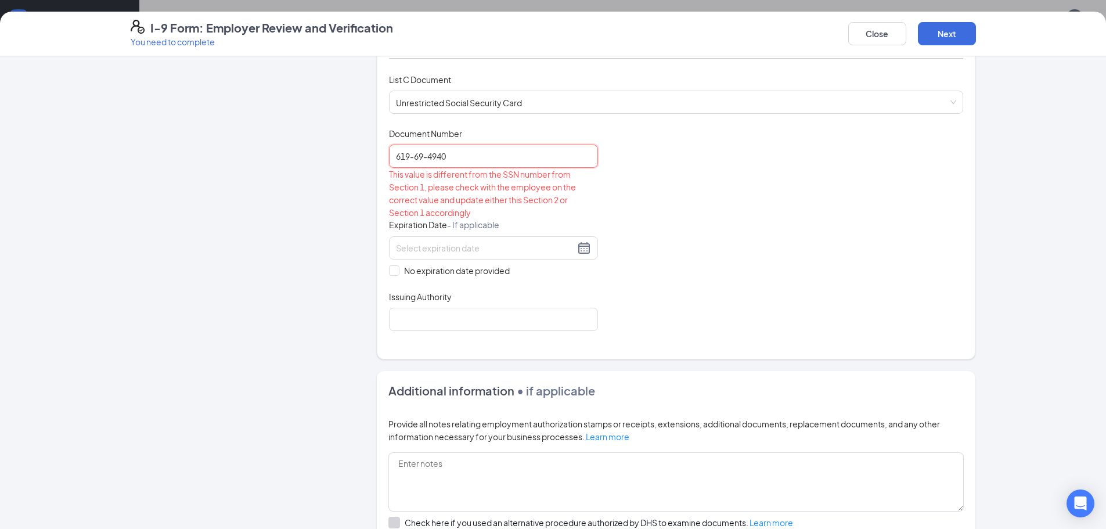
scroll to position [406, 0]
click at [768, 182] on div "Document Title Unrestricted Social Security Card Document Number 619-69-4940 Th…" at bounding box center [676, 228] width 574 height 203
click at [420, 248] on input at bounding box center [485, 247] width 179 height 13
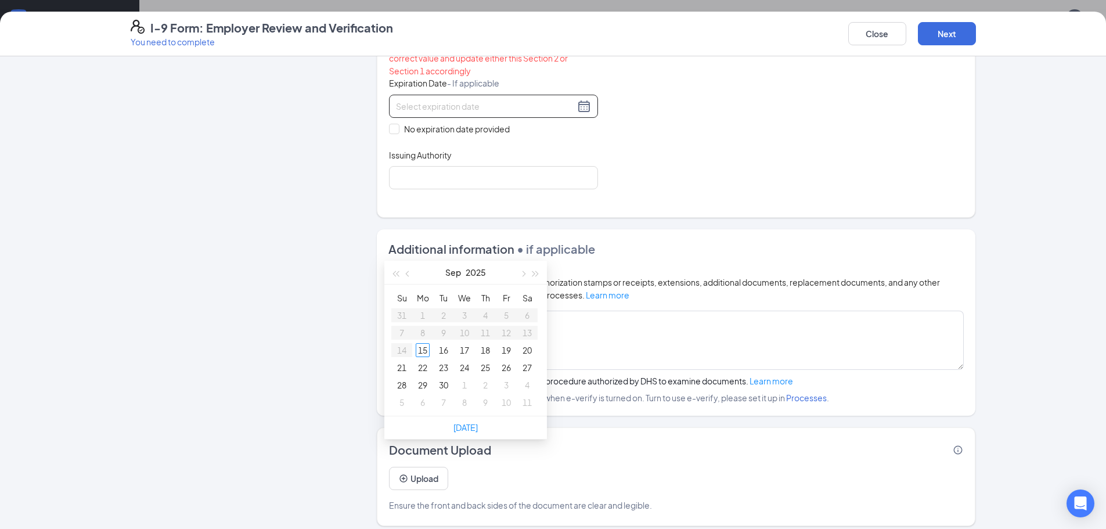
scroll to position [556, 0]
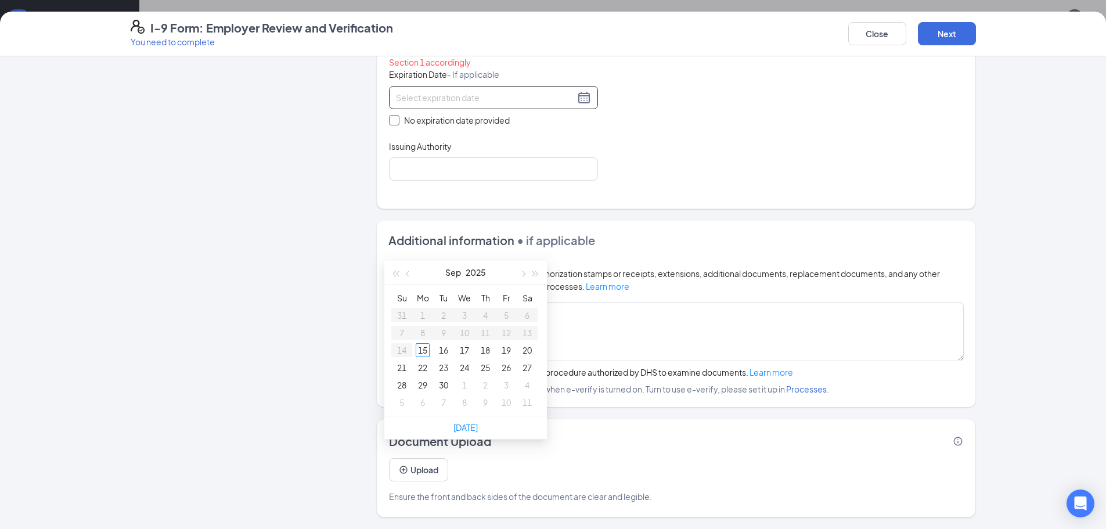
click at [389, 120] on input "No expiration date provided" at bounding box center [393, 119] width 8 height 8
checkbox input "true"
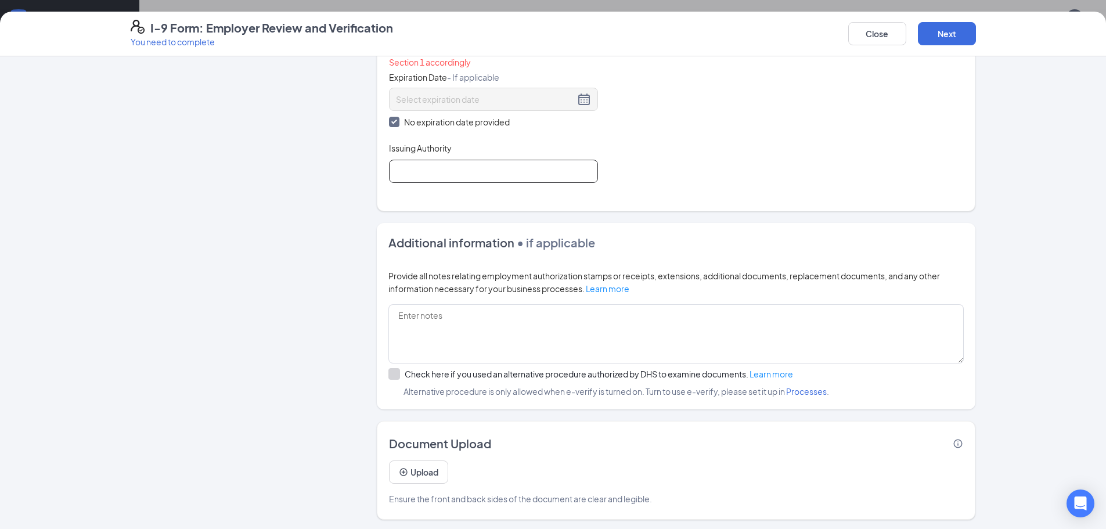
click at [425, 168] on input "Issuing Authority" at bounding box center [493, 171] width 209 height 23
type input "[GEOGRAPHIC_DATA]"
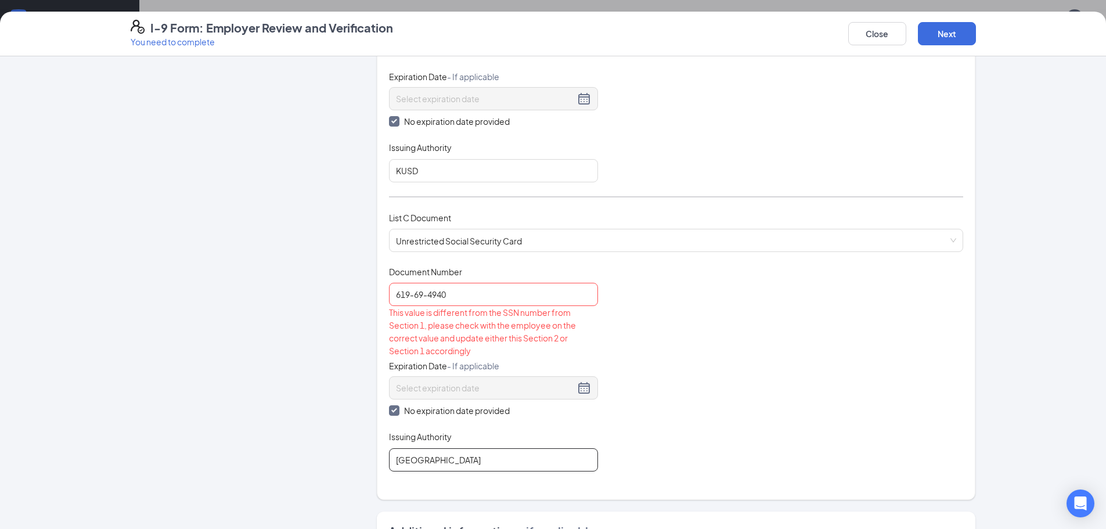
scroll to position [266, 0]
click at [456, 298] on input "619-69-4940" at bounding box center [493, 295] width 209 height 23
click at [411, 297] on input "619-69-4940" at bounding box center [493, 295] width 209 height 23
click at [422, 297] on input "61969-4940" at bounding box center [493, 295] width 209 height 23
click at [421, 297] on input "61969-4940" at bounding box center [493, 295] width 209 height 23
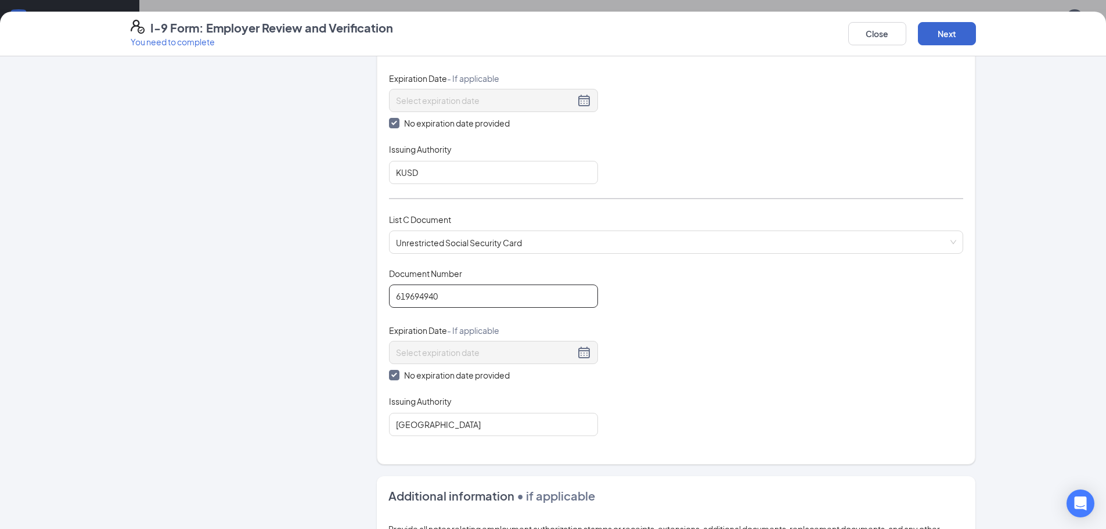
type input "619694940"
click at [960, 36] on button "Next" at bounding box center [947, 33] width 58 height 23
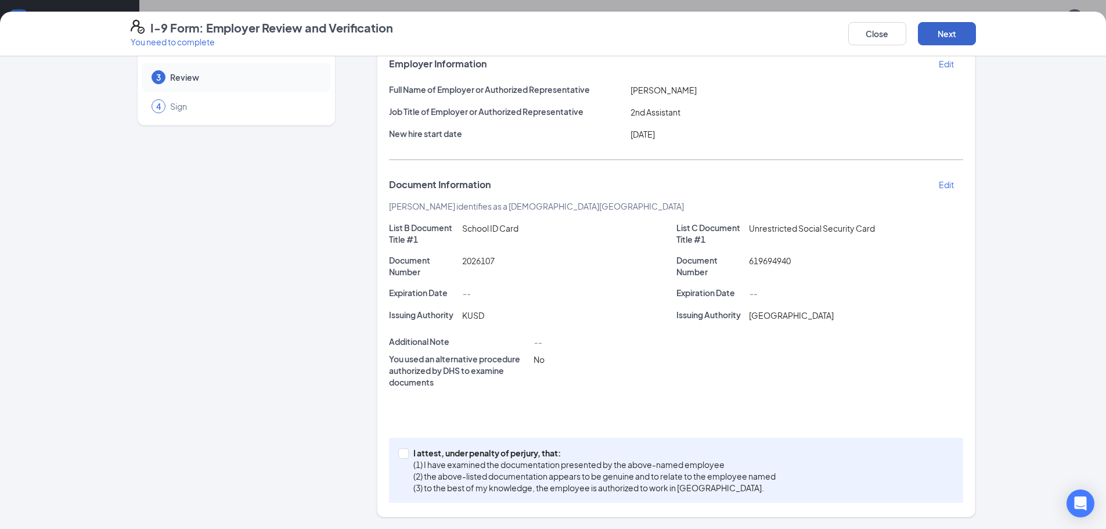
click at [947, 32] on button "Next" at bounding box center [947, 33] width 58 height 23
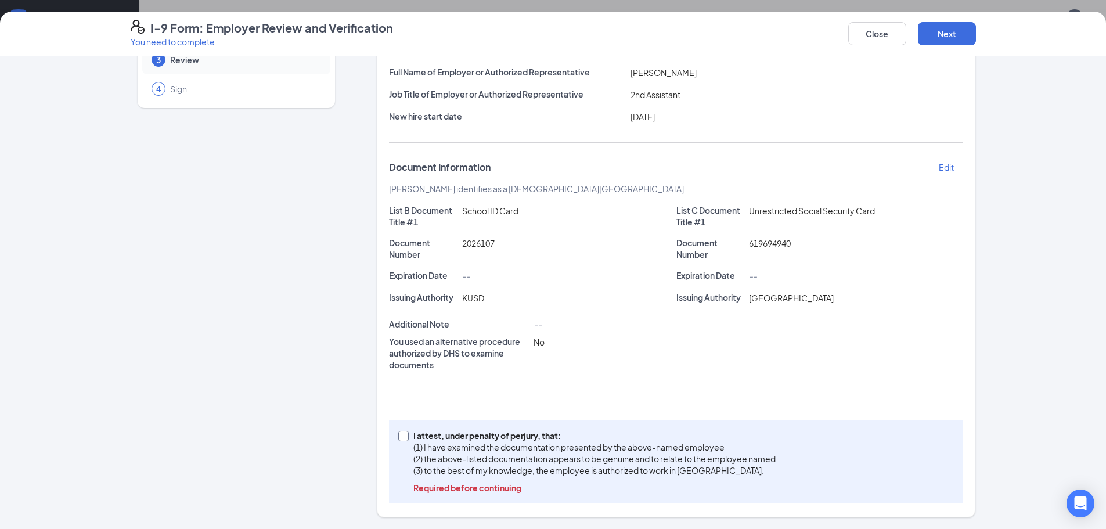
click at [398, 436] on input "I attest, under penalty of [PERSON_NAME], that: (1) I have examined the documen…" at bounding box center [402, 435] width 8 height 8
checkbox input "true"
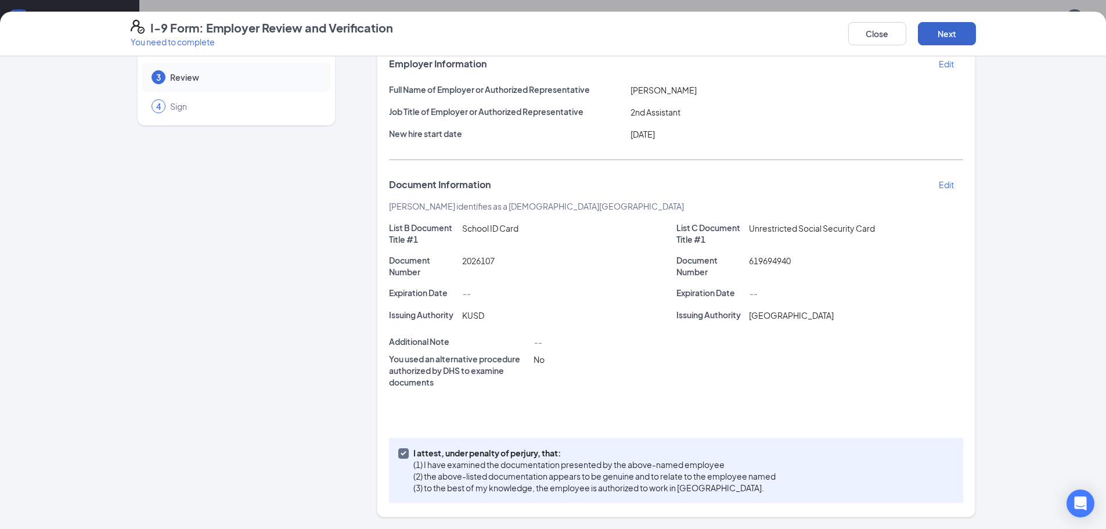
click at [948, 31] on button "Next" at bounding box center [947, 33] width 58 height 23
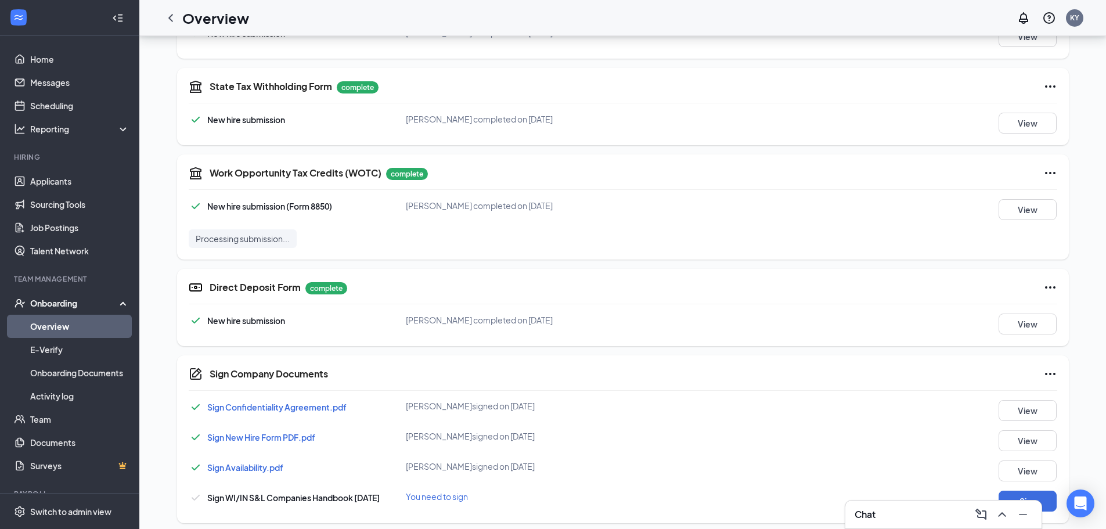
scroll to position [446, 0]
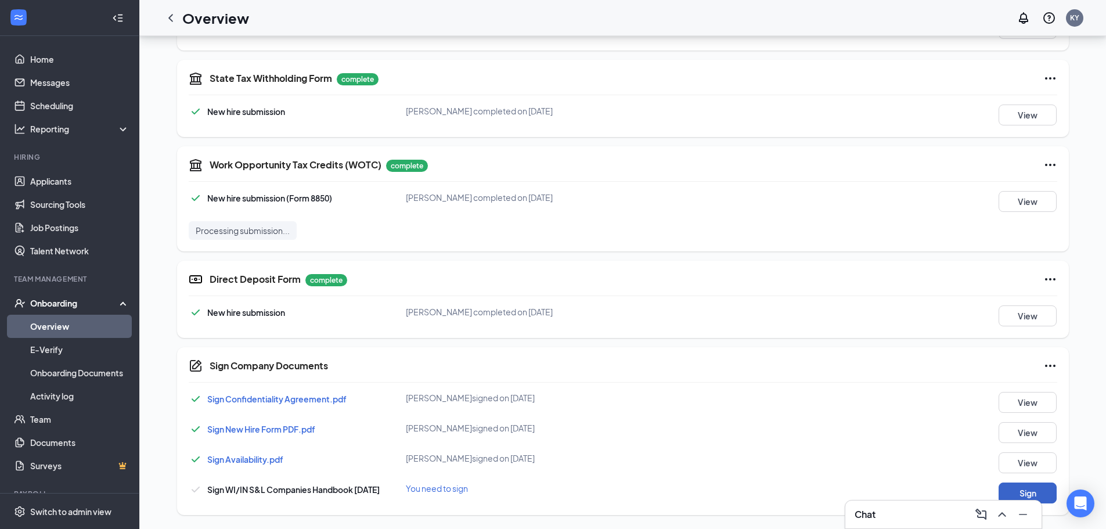
click at [1047, 489] on button "Sign" at bounding box center [1027, 492] width 58 height 21
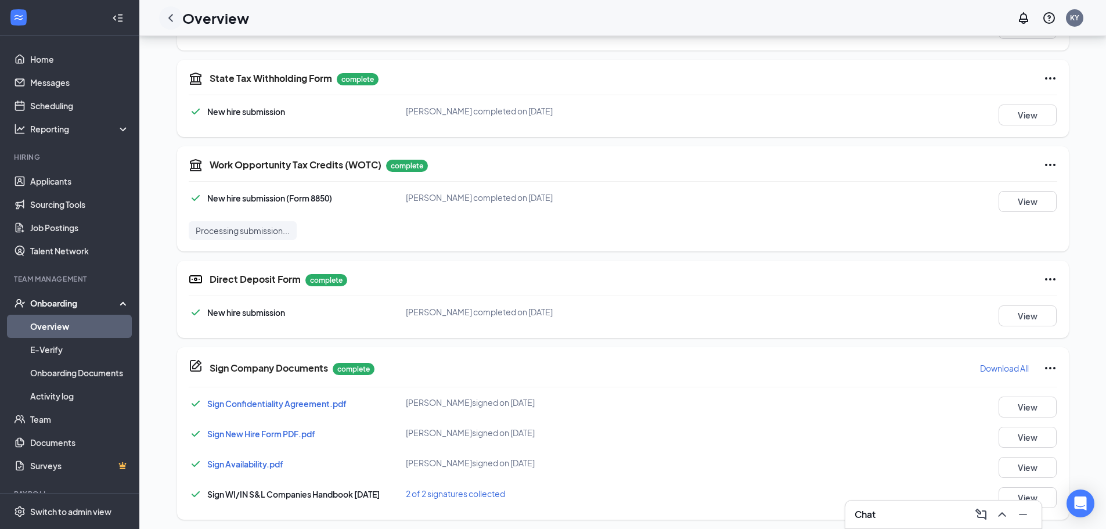
click at [171, 19] on icon "ChevronLeft" at bounding box center [170, 18] width 5 height 8
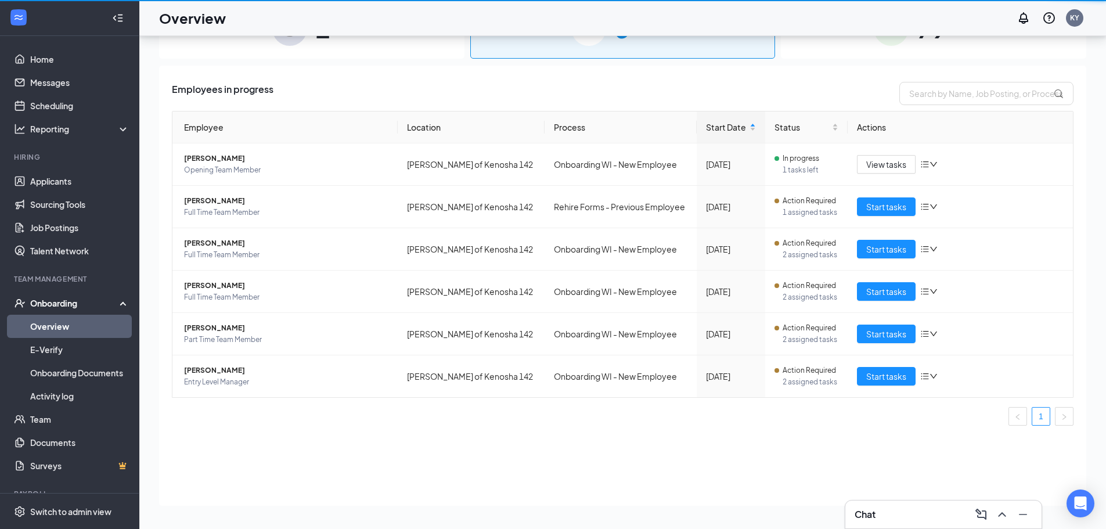
scroll to position [52, 0]
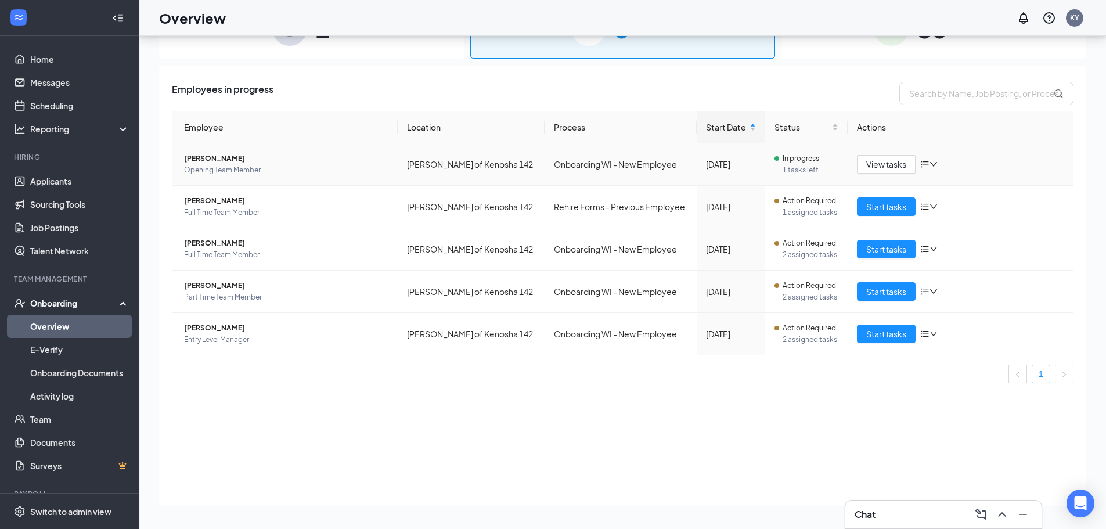
click at [226, 159] on span "[PERSON_NAME]" at bounding box center [286, 159] width 204 height 12
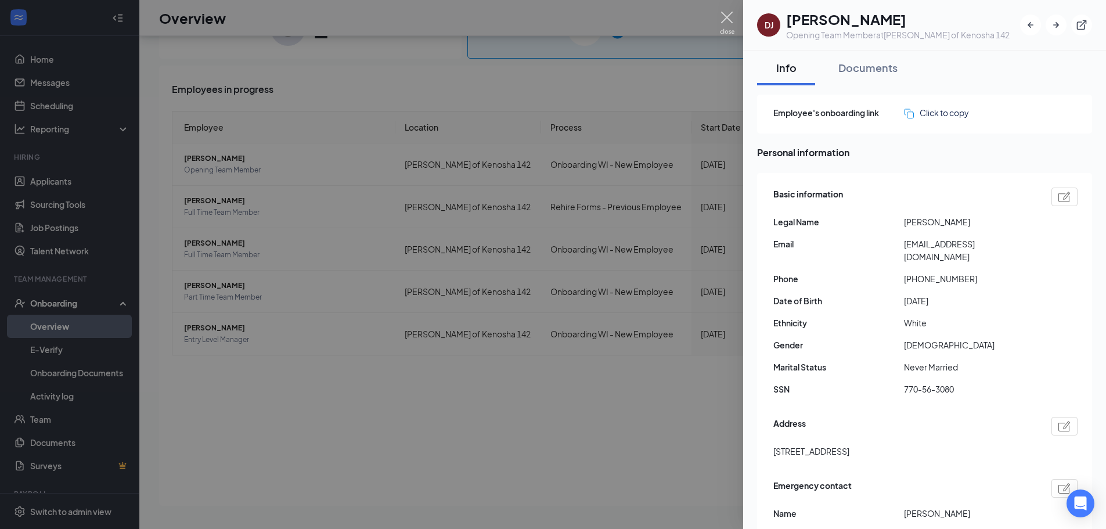
click at [728, 15] on img at bounding box center [727, 23] width 15 height 23
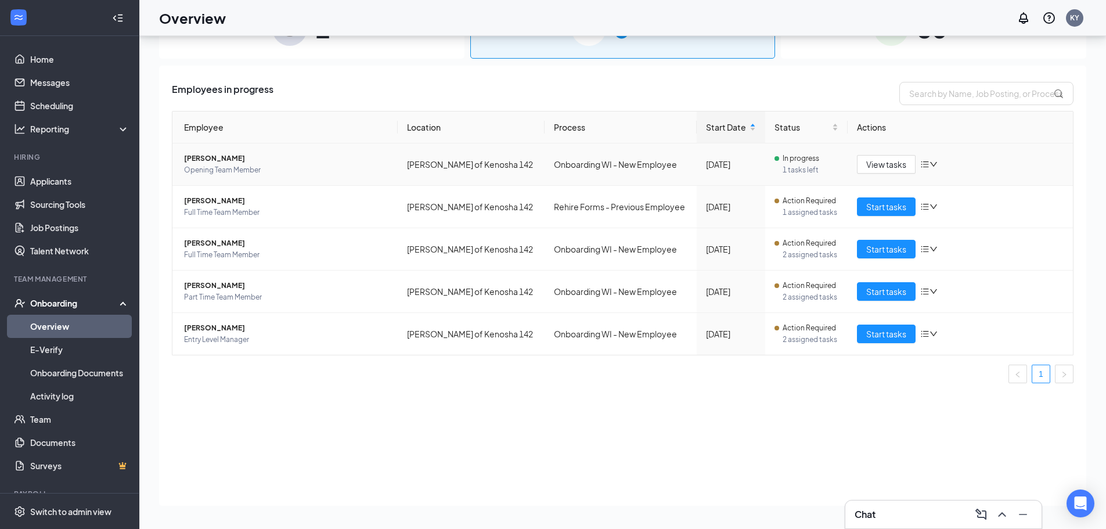
click at [793, 162] on span "In progress" at bounding box center [800, 159] width 37 height 12
click at [891, 163] on span "View tasks" at bounding box center [886, 164] width 40 height 13
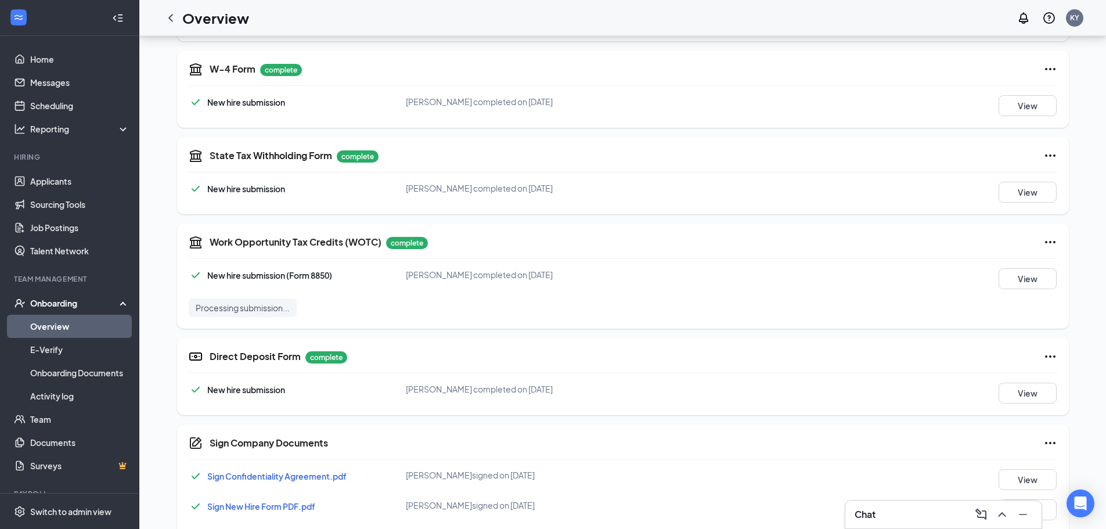
scroll to position [446, 0]
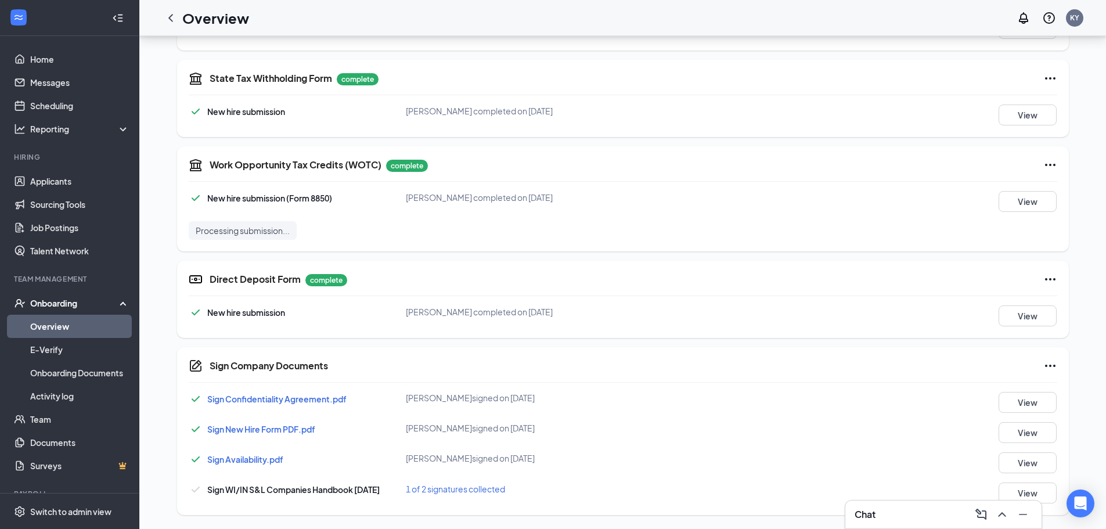
drag, startPoint x: 940, startPoint y: 506, endPoint x: 943, endPoint y: 521, distance: 15.4
click at [943, 521] on div "Chat" at bounding box center [943, 514] width 178 height 19
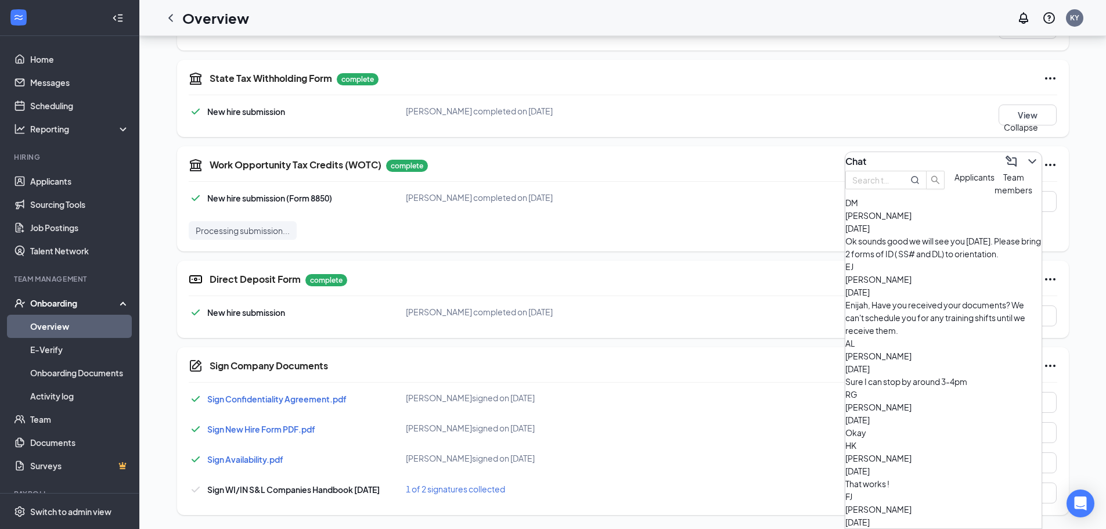
click at [1025, 157] on icon "ChevronDown" at bounding box center [1032, 161] width 14 height 14
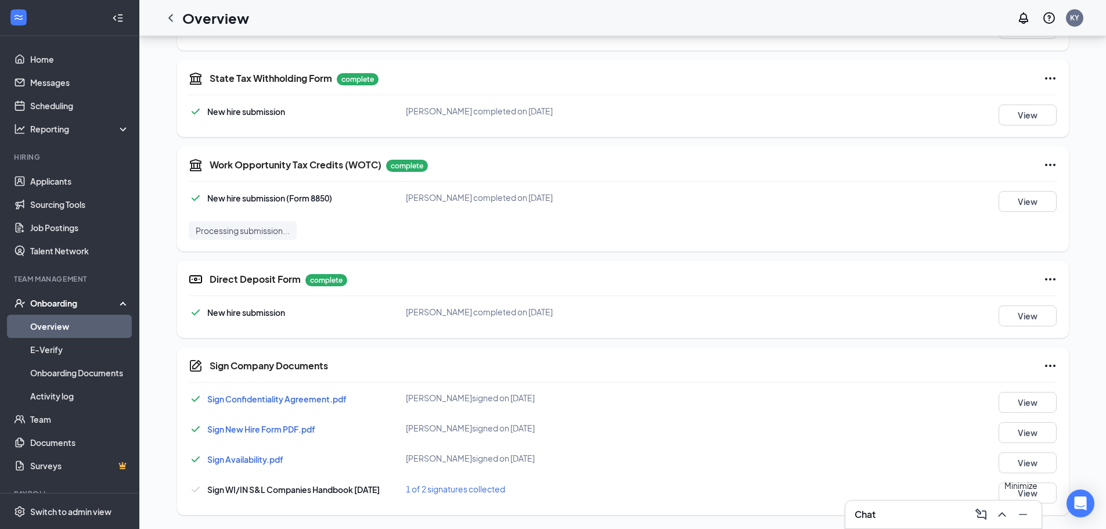
click at [1025, 515] on icon "Minimize" at bounding box center [1023, 514] width 14 height 14
click at [1037, 492] on button "View" at bounding box center [1027, 492] width 58 height 21
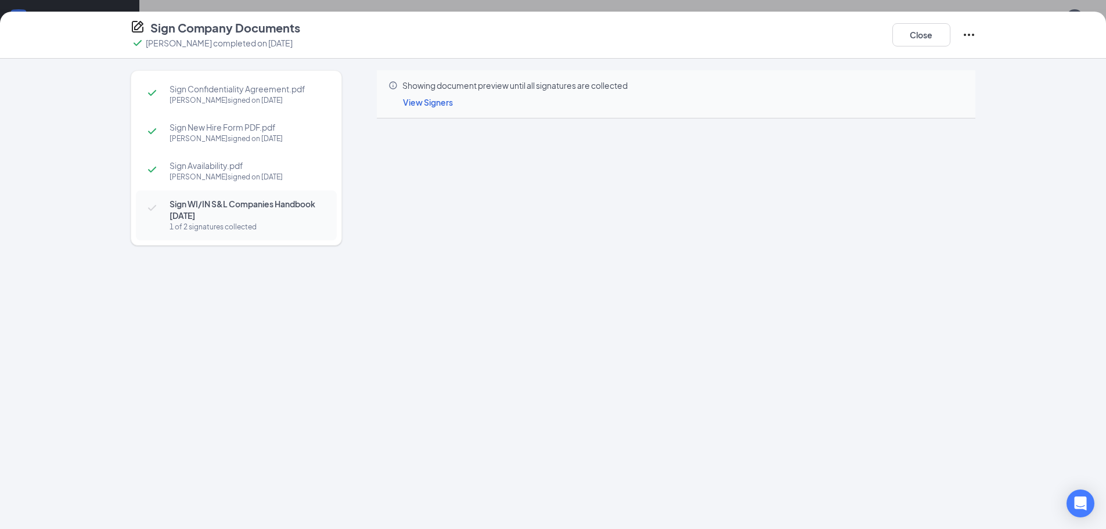
click at [416, 101] on span "View Signers" at bounding box center [428, 102] width 50 height 10
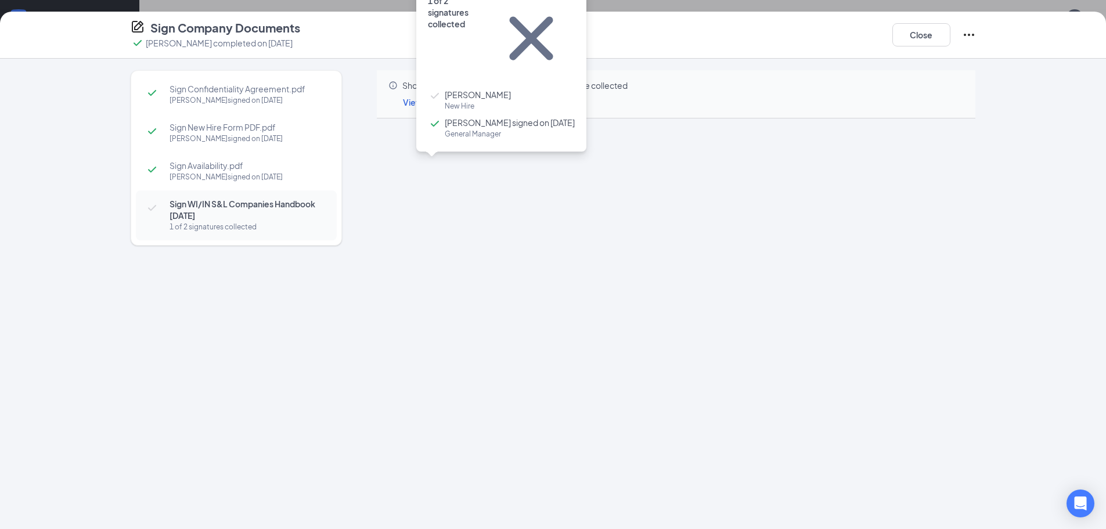
click at [326, 305] on div "Sign Confidentiality Agreement.pdf [PERSON_NAME] signed on [DATE] Sign New Hire…" at bounding box center [236, 272] width 211 height 404
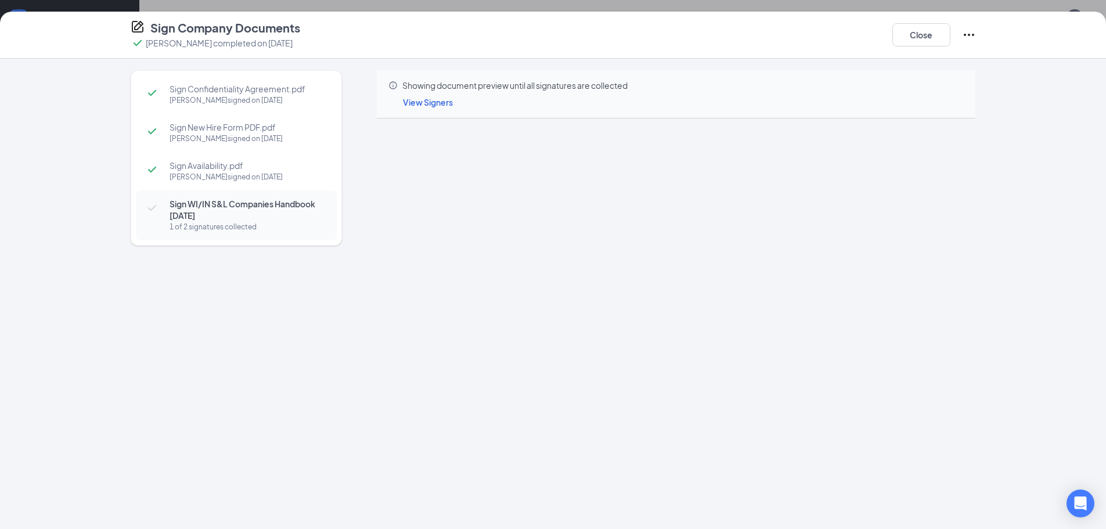
click at [416, 102] on span "View Signers" at bounding box center [428, 102] width 50 height 10
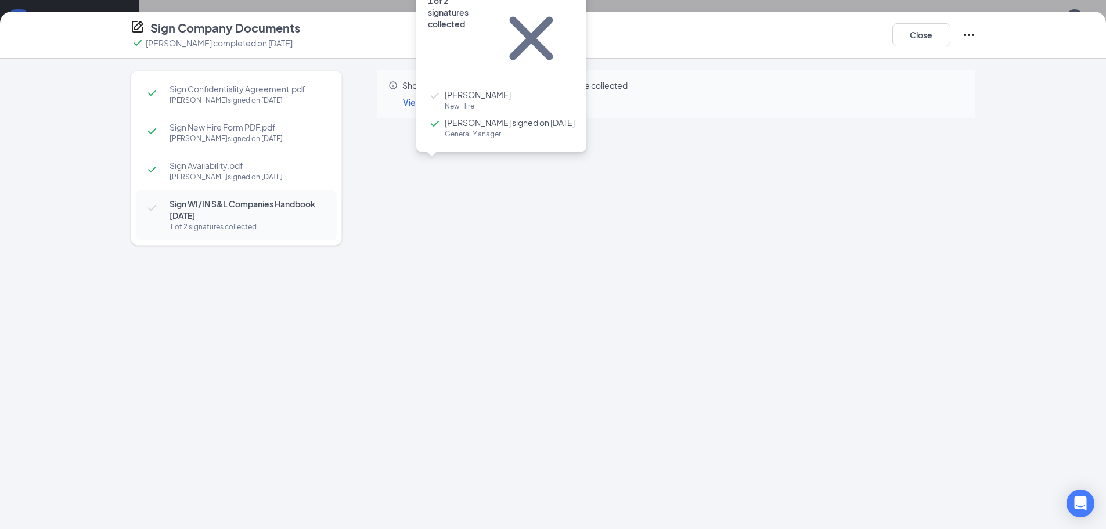
click at [552, 17] on icon "Cross" at bounding box center [531, 39] width 44 height 44
click at [565, 1] on div "Sign Company Documents [PERSON_NAME] completed on [DATE] Close Sign Confidentia…" at bounding box center [553, 264] width 1106 height 529
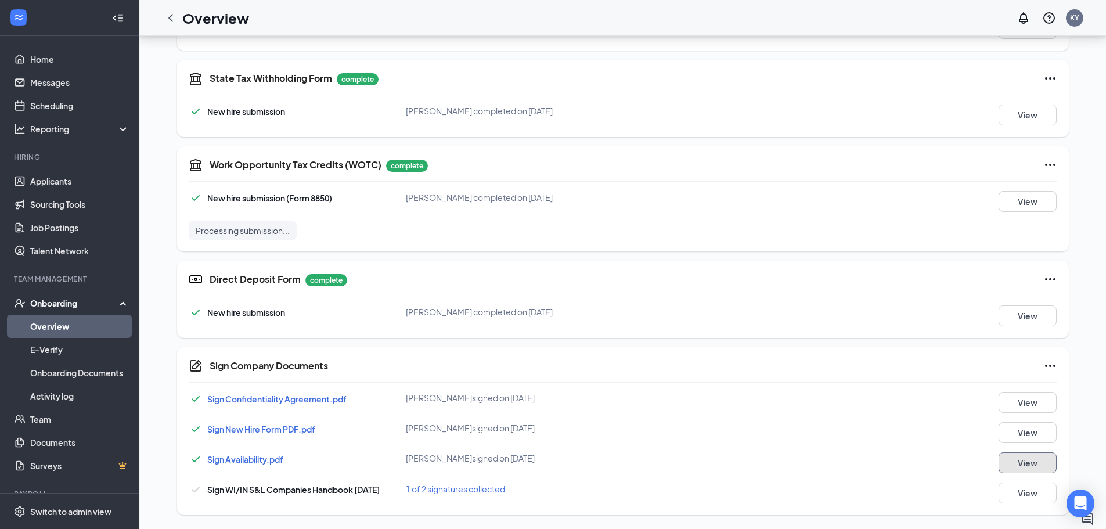
click at [1032, 465] on button "View" at bounding box center [1027, 462] width 58 height 21
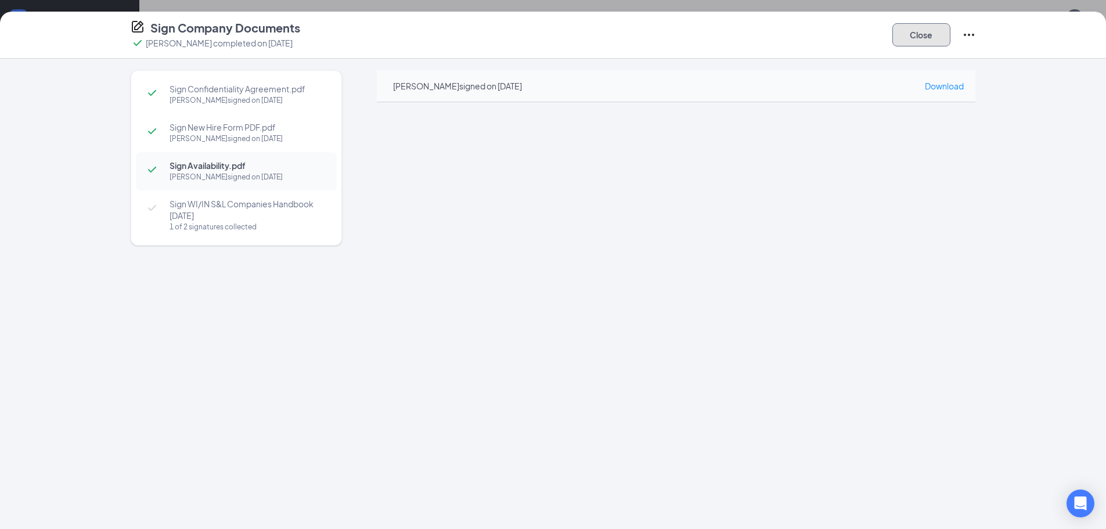
click at [929, 41] on button "Close" at bounding box center [921, 34] width 58 height 23
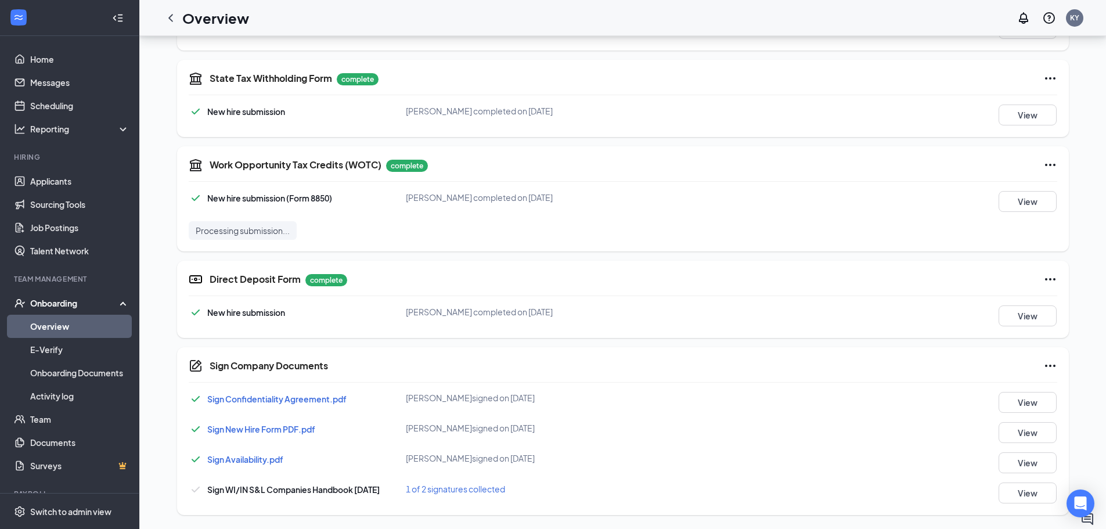
click at [271, 428] on span "Sign New Hire Form PDF.pdf" at bounding box center [261, 429] width 108 height 10
click at [1030, 316] on button "View" at bounding box center [1027, 315] width 58 height 21
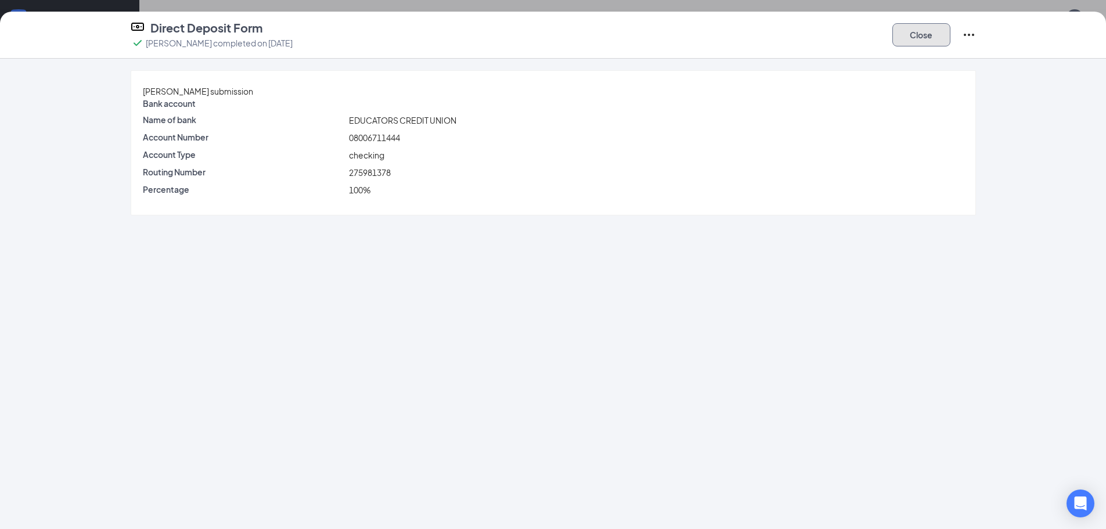
click at [904, 37] on button "Close" at bounding box center [921, 34] width 58 height 23
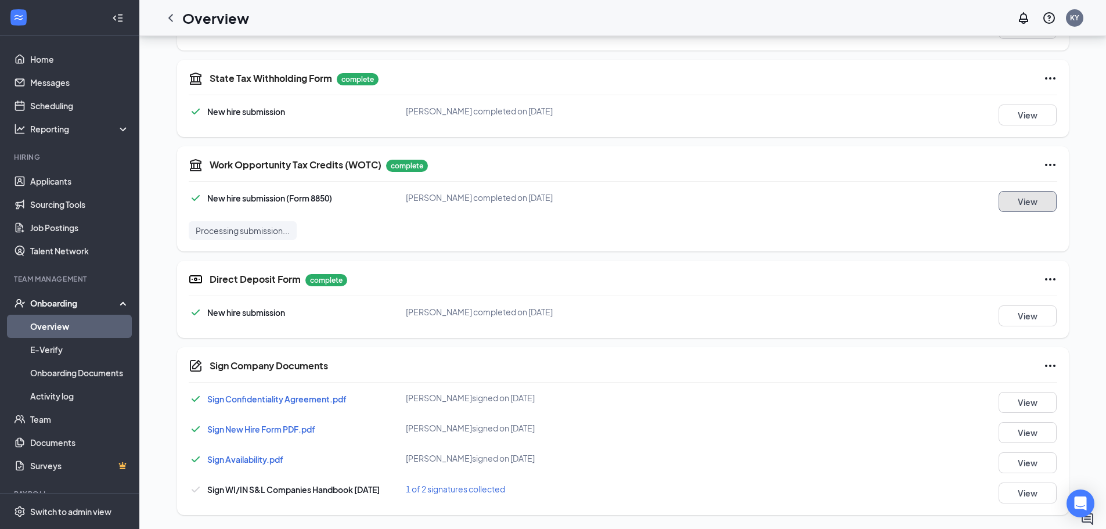
click at [1038, 200] on button "View" at bounding box center [1027, 201] width 58 height 21
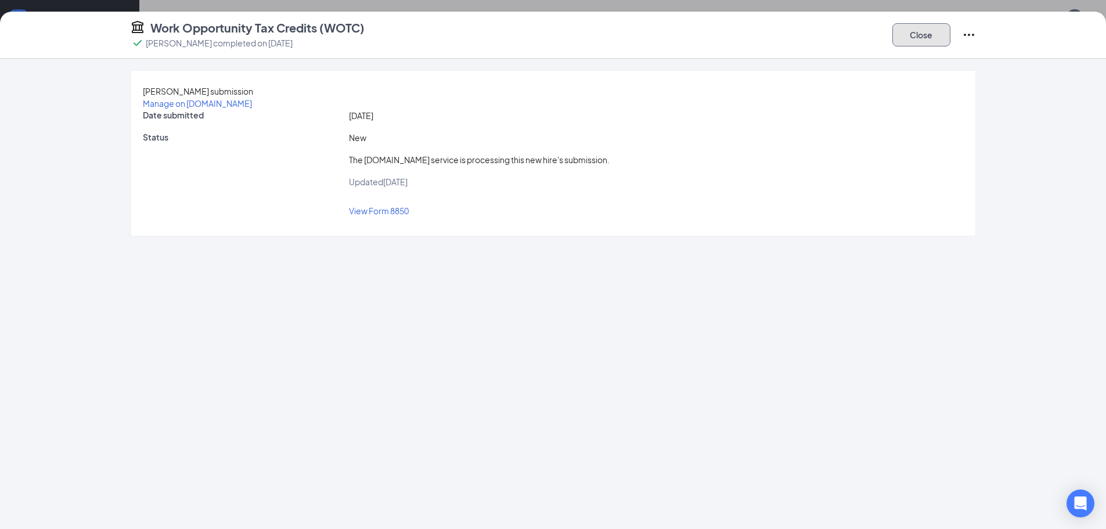
click at [932, 37] on button "Close" at bounding box center [921, 34] width 58 height 23
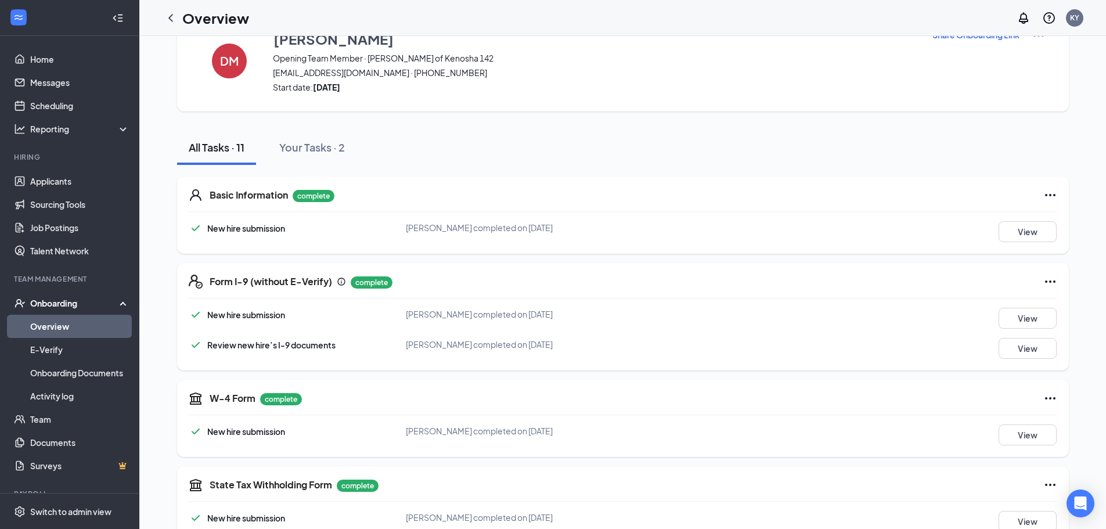
scroll to position [0, 0]
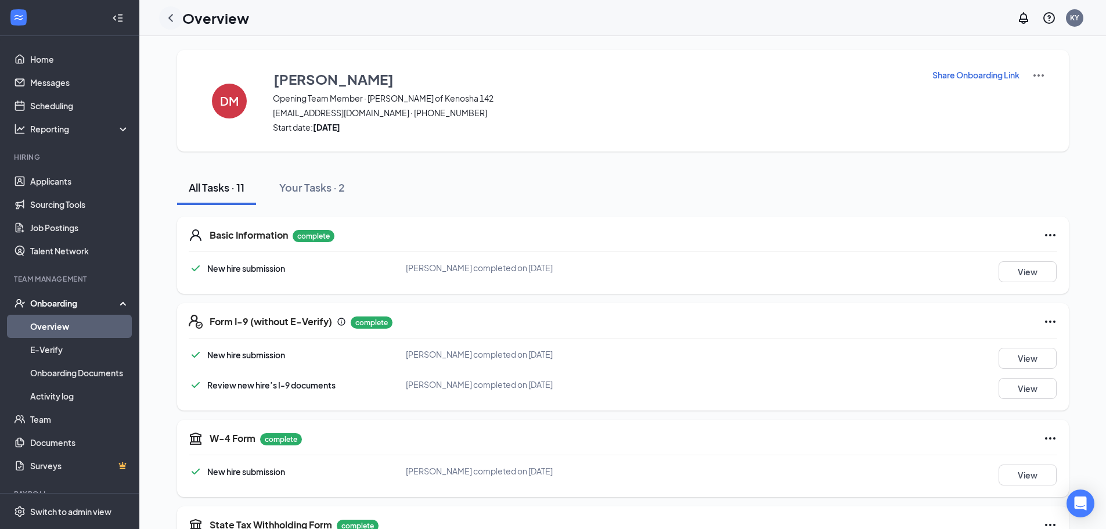
click at [171, 17] on icon "ChevronLeft" at bounding box center [171, 18] width 14 height 14
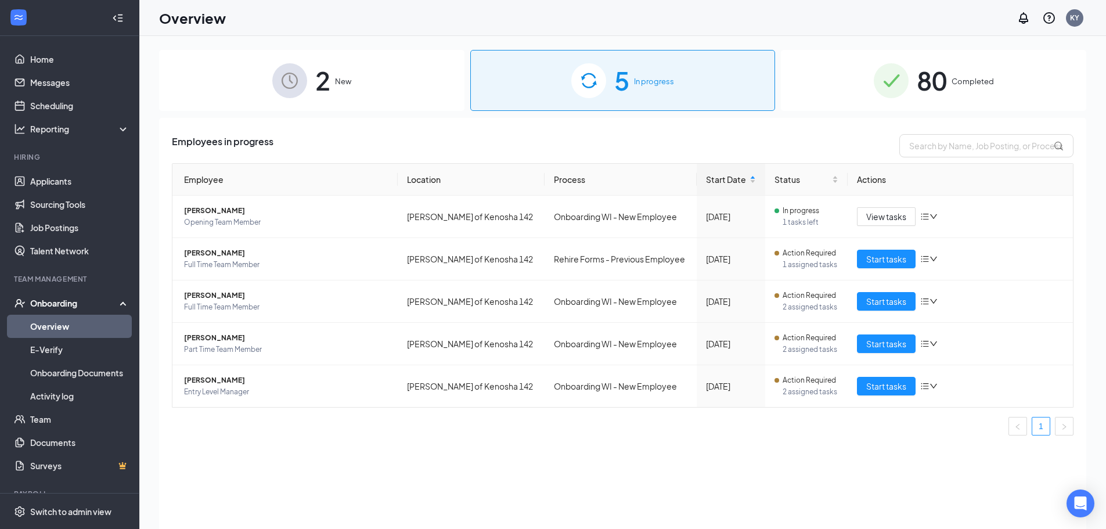
drag, startPoint x: 234, startPoint y: 218, endPoint x: 883, endPoint y: 465, distance: 693.8
click at [883, 467] on div "Employees in progress Employee Location Process Start Date Status Actions [PERS…" at bounding box center [622, 338] width 927 height 440
click at [808, 212] on span "In progress" at bounding box center [800, 211] width 37 height 12
click at [939, 215] on div "View tasks" at bounding box center [960, 216] width 207 height 19
click at [935, 216] on icon "down" at bounding box center [933, 216] width 8 height 8
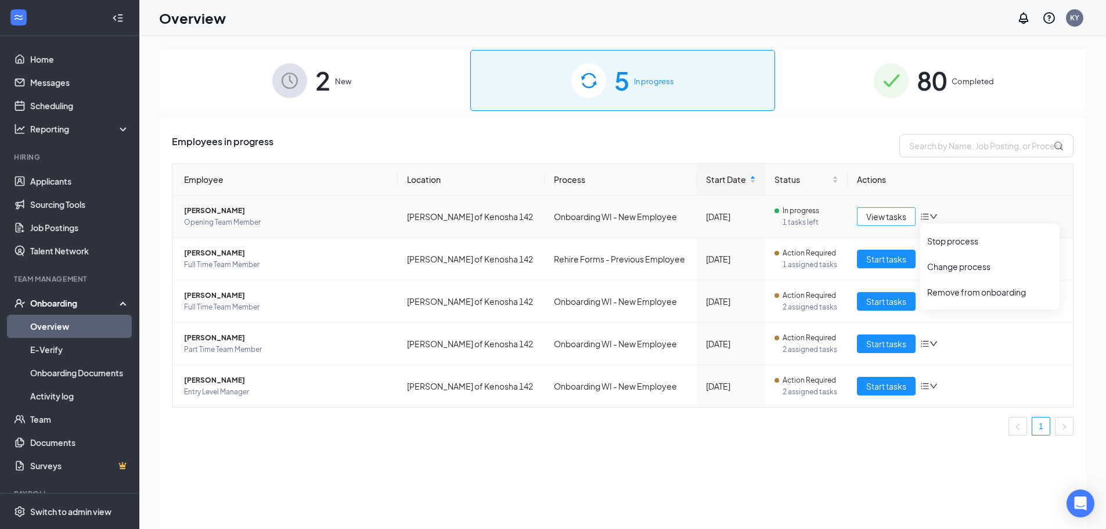
click at [894, 216] on span "View tasks" at bounding box center [886, 216] width 40 height 13
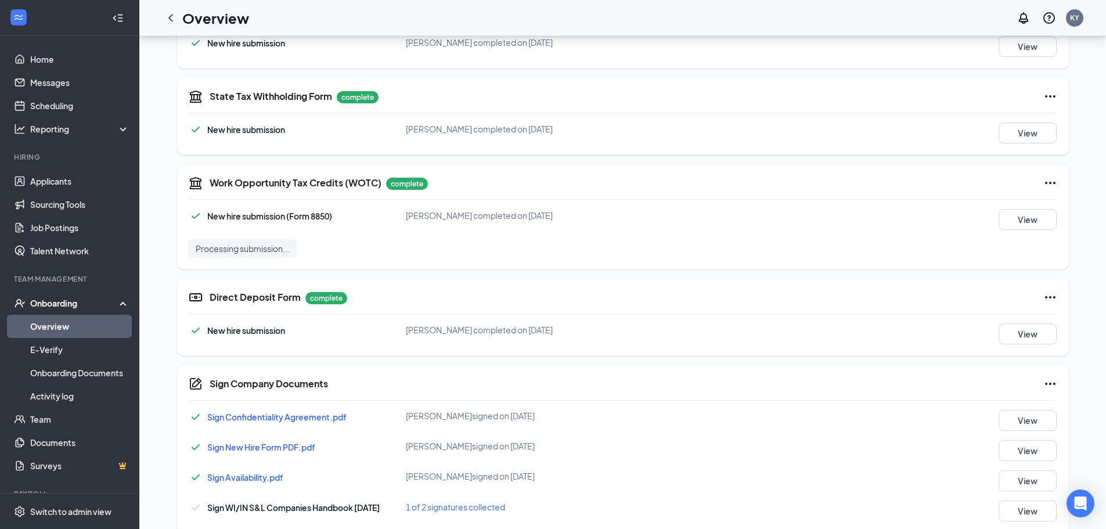
scroll to position [446, 0]
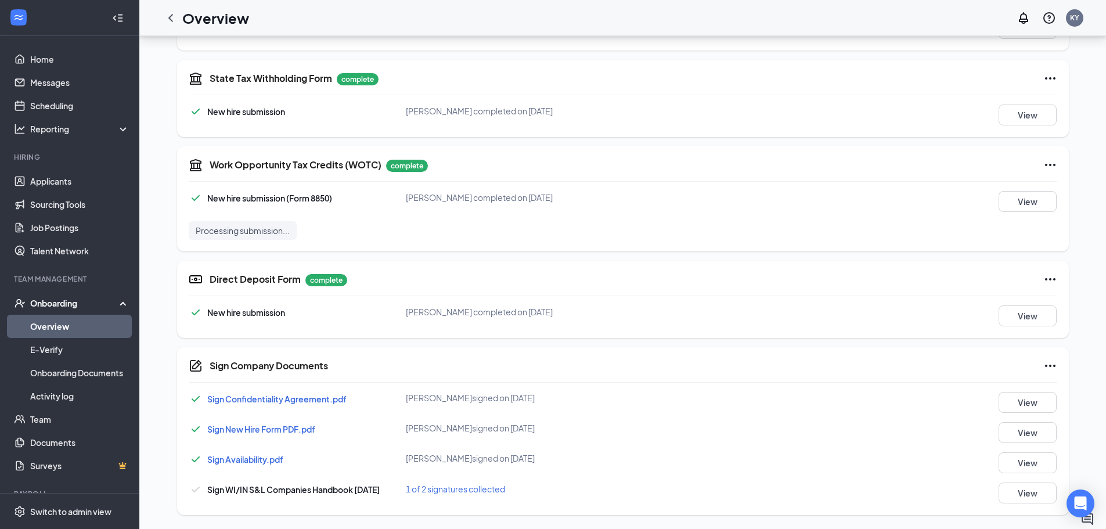
click at [482, 491] on span "1 of 2 signatures collected" at bounding box center [455, 488] width 99 height 10
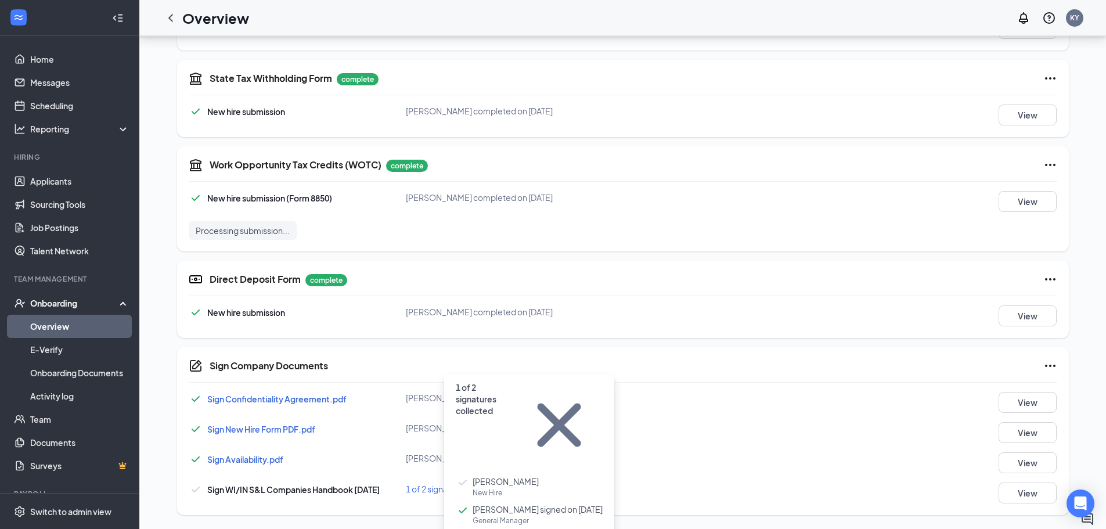
click at [514, 475] on span "[PERSON_NAME]" at bounding box center [505, 481] width 66 height 12
click at [507, 490] on div "1 of 2 signatures collected" at bounding box center [551, 488] width 290 height 13
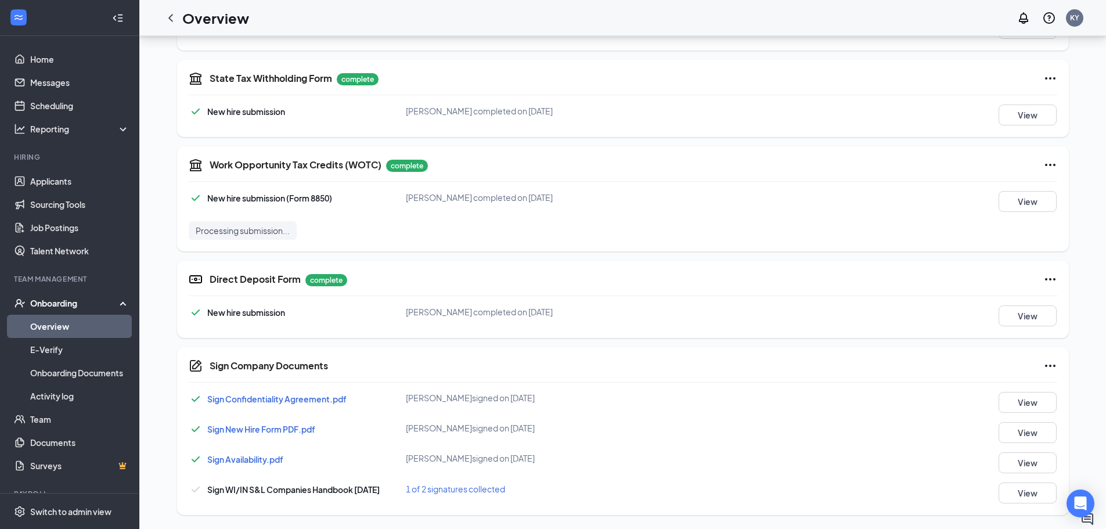
click at [507, 490] on div "1 of 2 signatures collected" at bounding box center [551, 488] width 290 height 13
drag, startPoint x: 170, startPoint y: 18, endPoint x: 216, endPoint y: 3, distance: 48.8
click at [170, 18] on icon "ChevronLeft" at bounding box center [170, 18] width 5 height 8
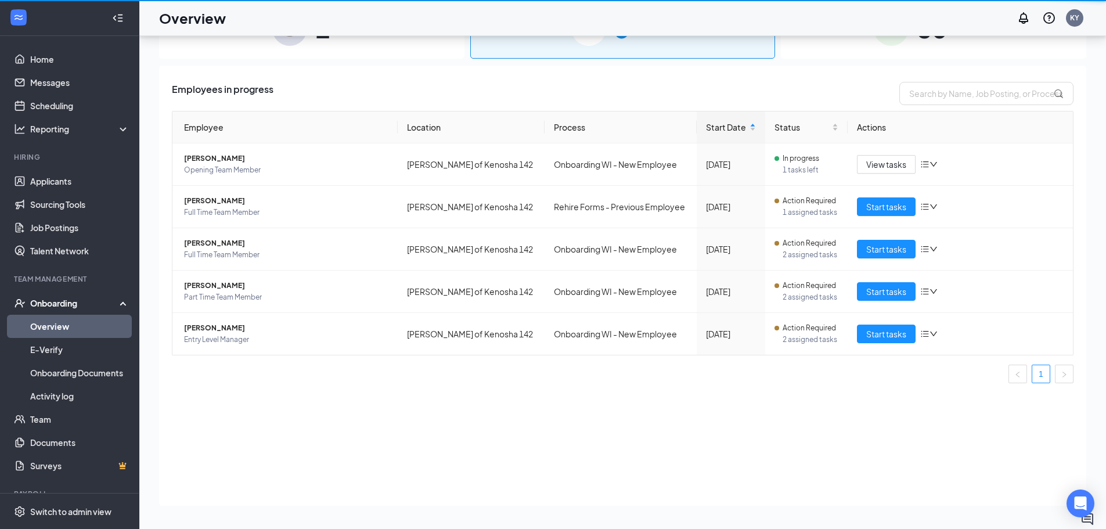
scroll to position [52, 0]
